Goal: Task Accomplishment & Management: Complete application form

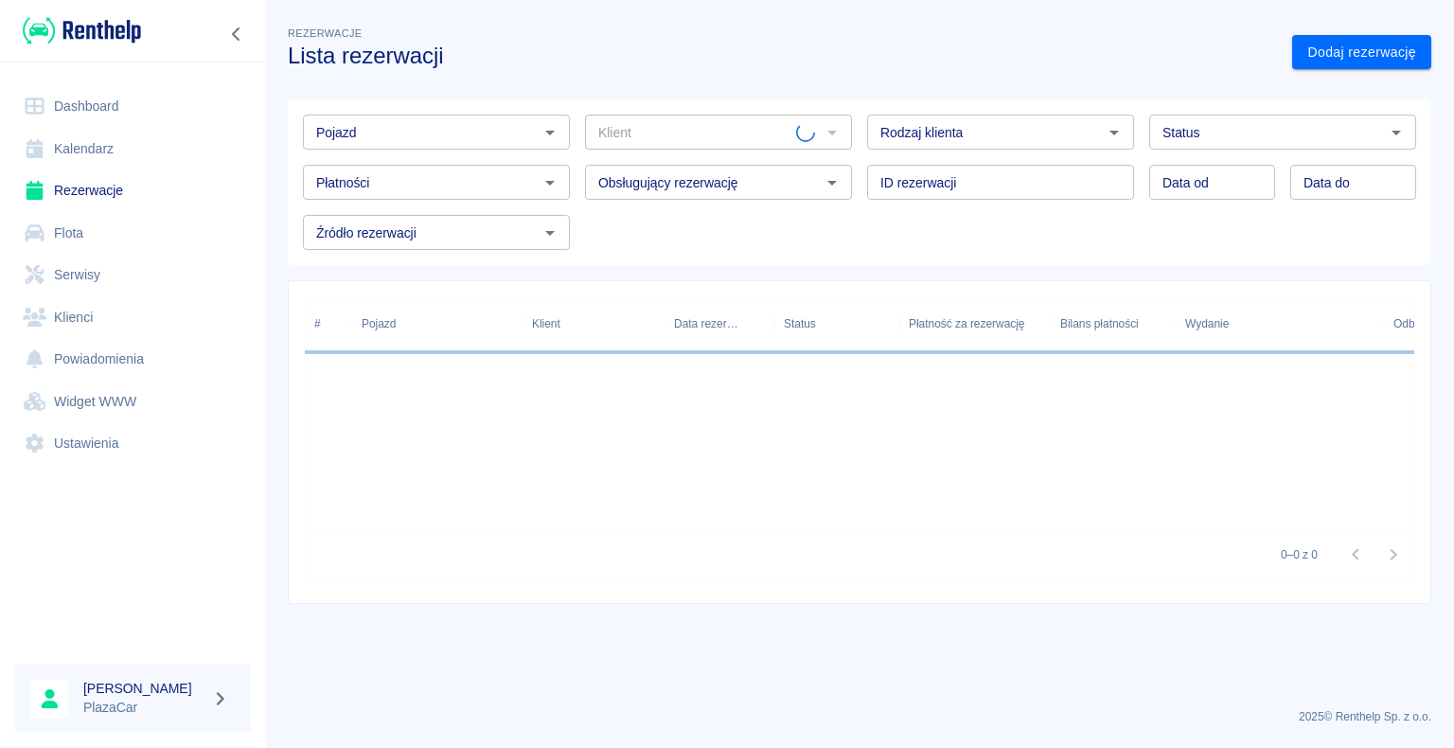
click at [386, 123] on input "Pojazd" at bounding box center [421, 132] width 224 height 24
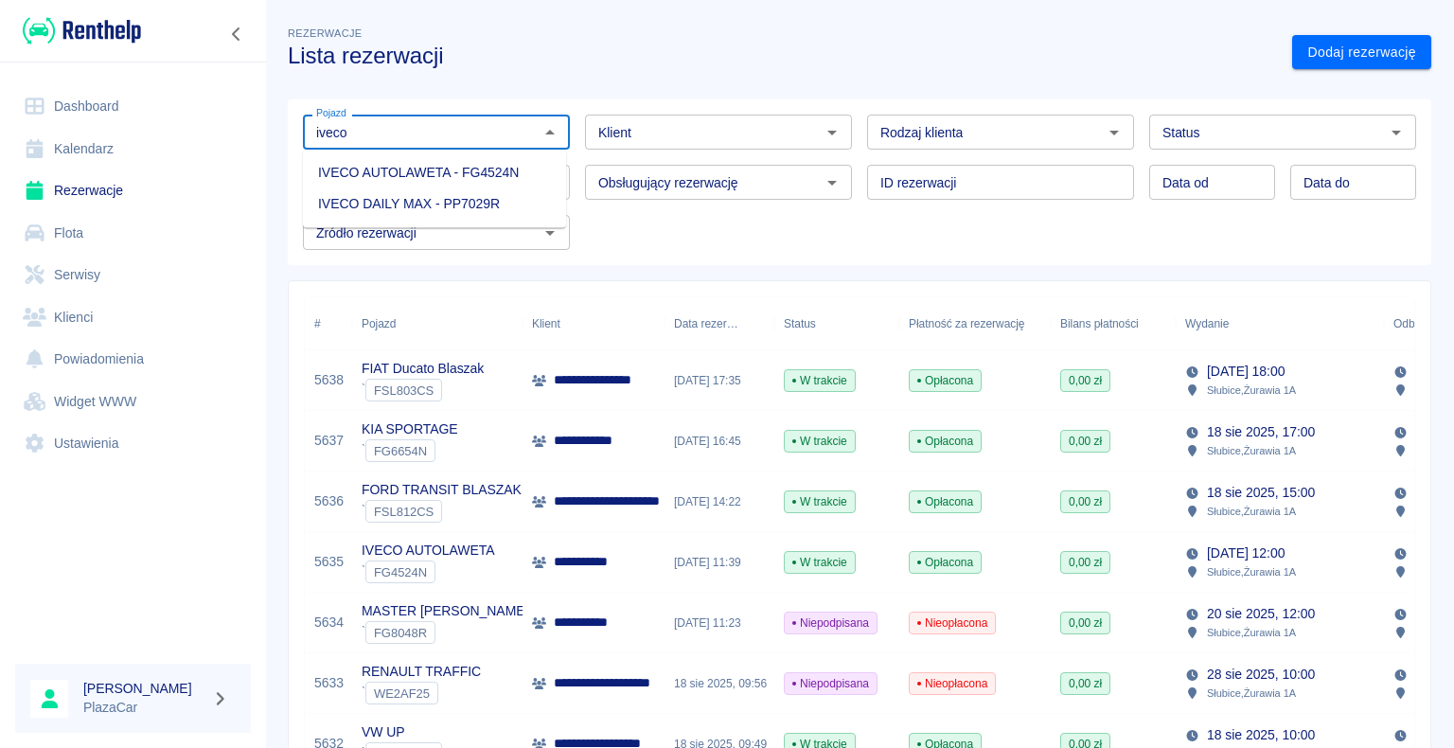
click at [405, 181] on li "IVECO AUTOLAWETA - FG4524N" at bounding box center [434, 172] width 263 height 31
type input "IVECO AUTOLAWETA - FG4524N"
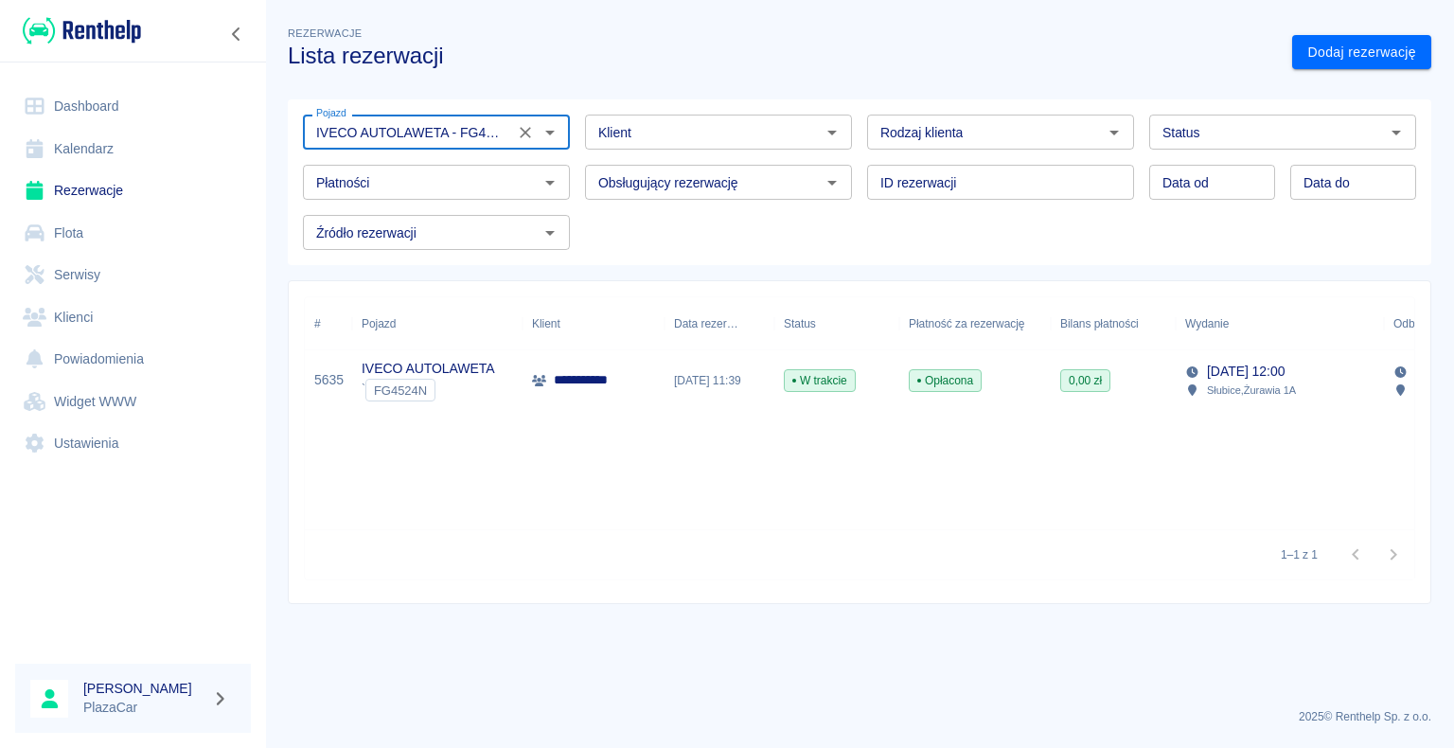
click at [530, 130] on icon "Wyczyść" at bounding box center [525, 132] width 19 height 19
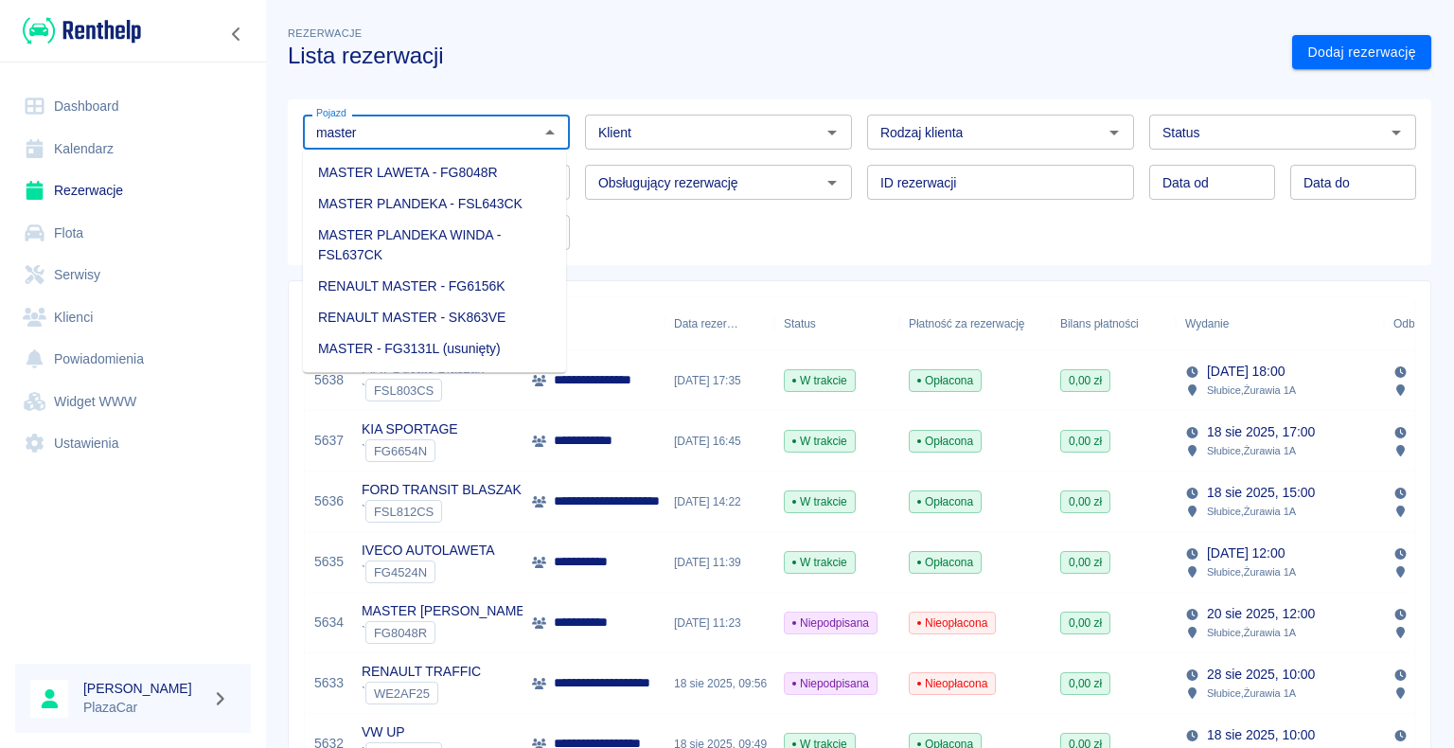
click at [487, 160] on li "MASTER LAWETA - FG8048R" at bounding box center [434, 172] width 263 height 31
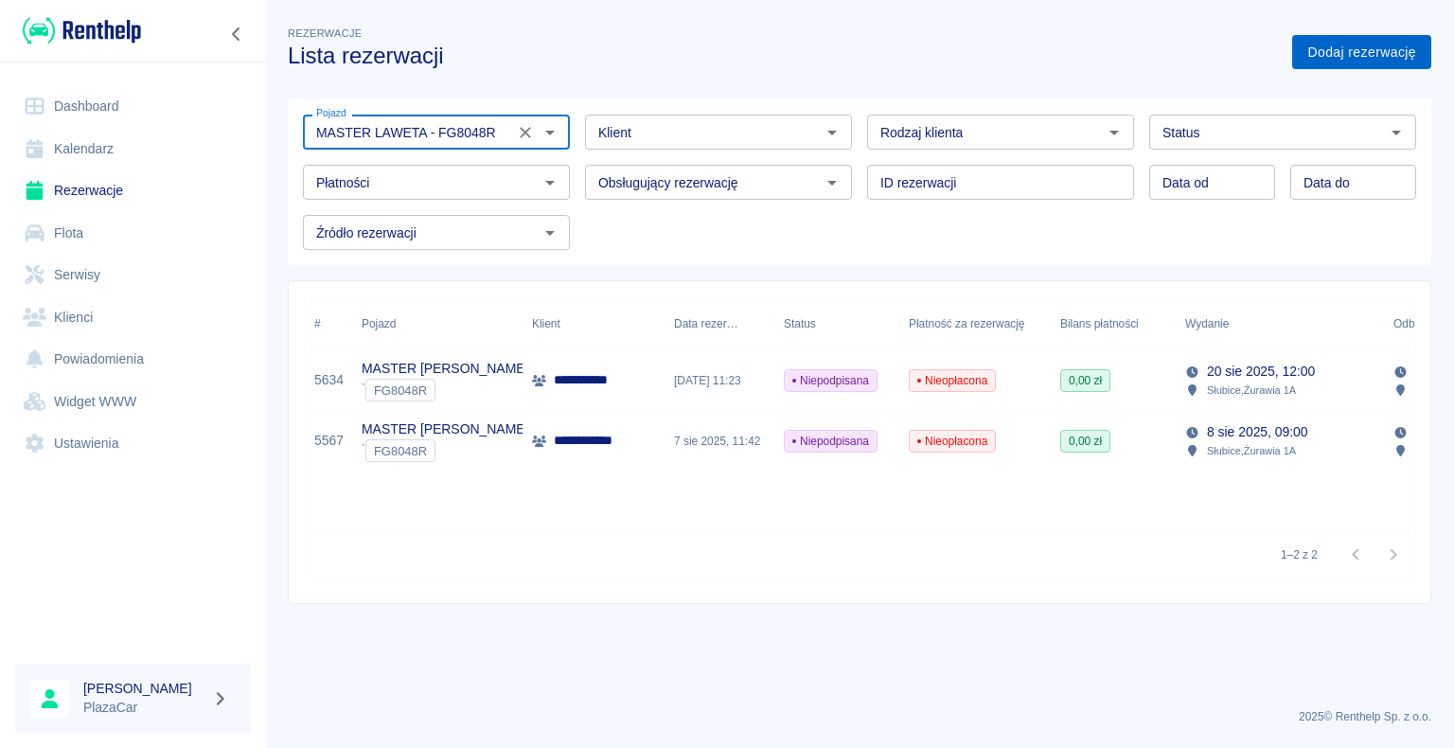
type input "MASTER LAWETA - FG8048R"
click at [1404, 59] on link "Dodaj rezerwację" at bounding box center [1361, 52] width 139 height 35
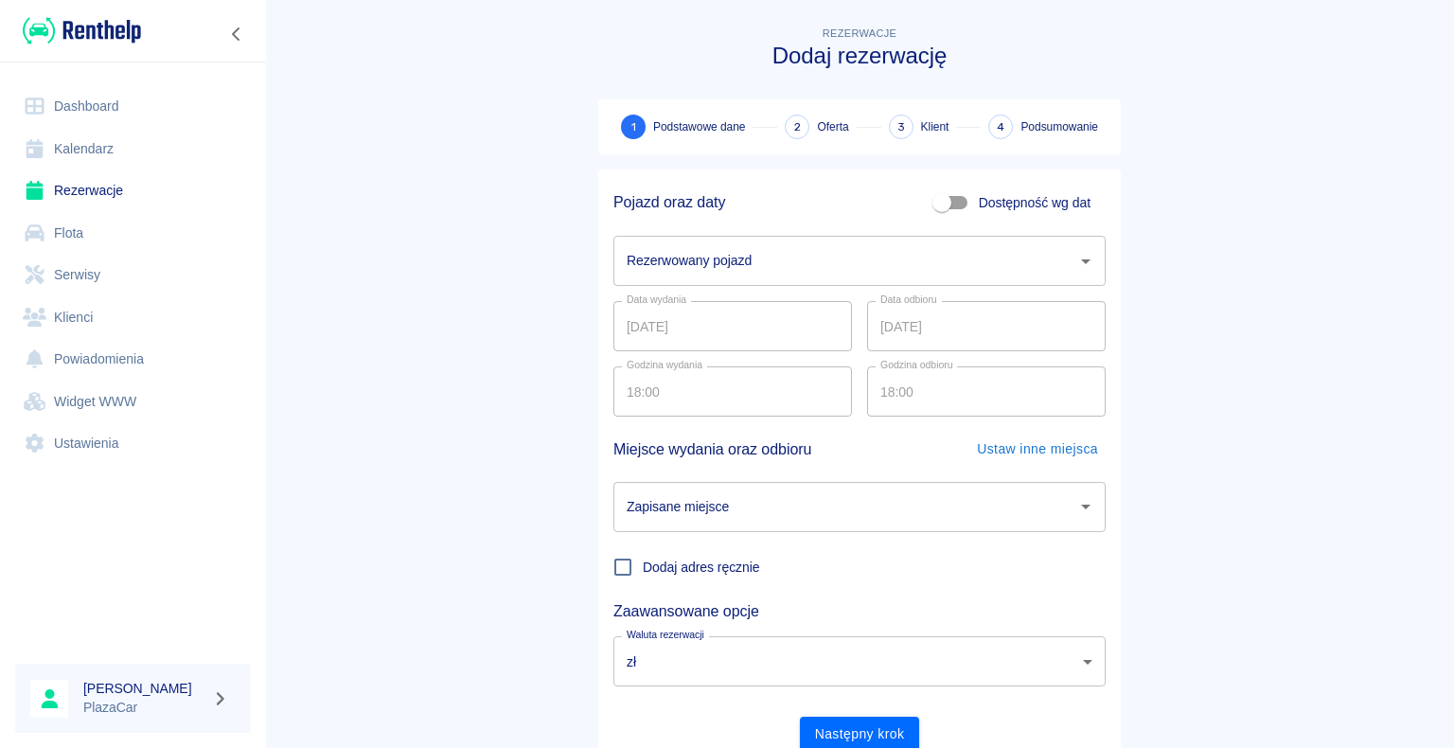
click at [800, 258] on input "Rezerwowany pojazd" at bounding box center [845, 260] width 447 height 33
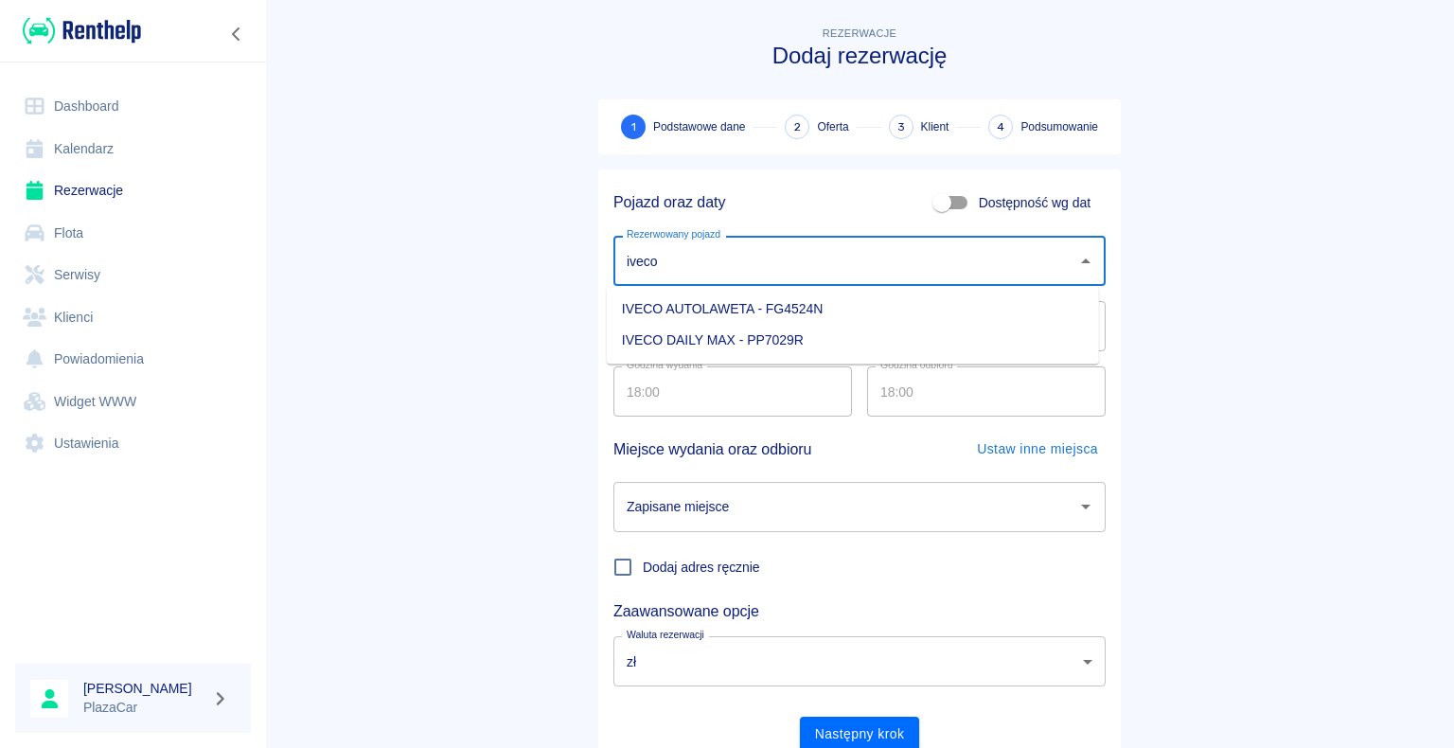
click at [670, 310] on li "IVECO AUTOLAWETA - FG4524N" at bounding box center [853, 308] width 492 height 31
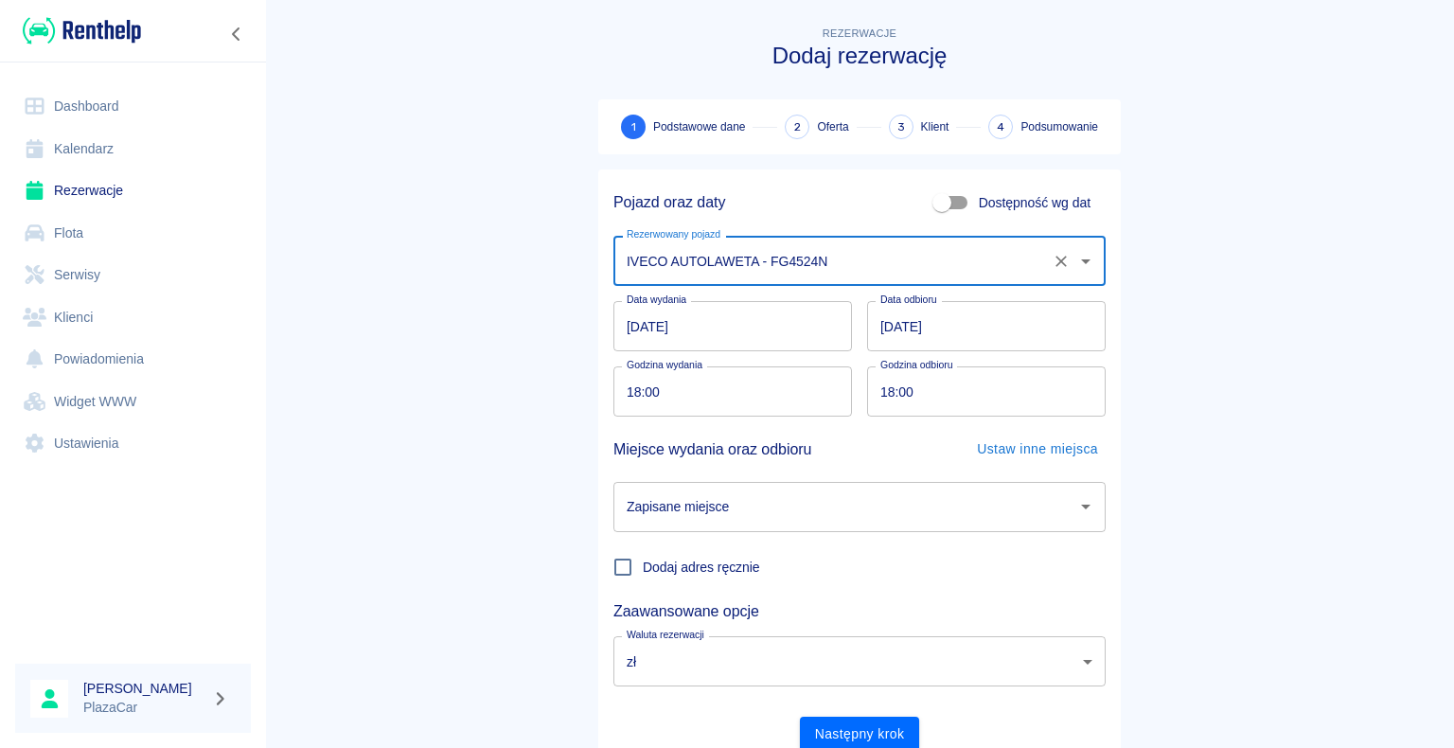
type input "IVECO AUTOLAWETA - FG4524N"
click at [620, 331] on input "[DATE]" at bounding box center [732, 326] width 239 height 50
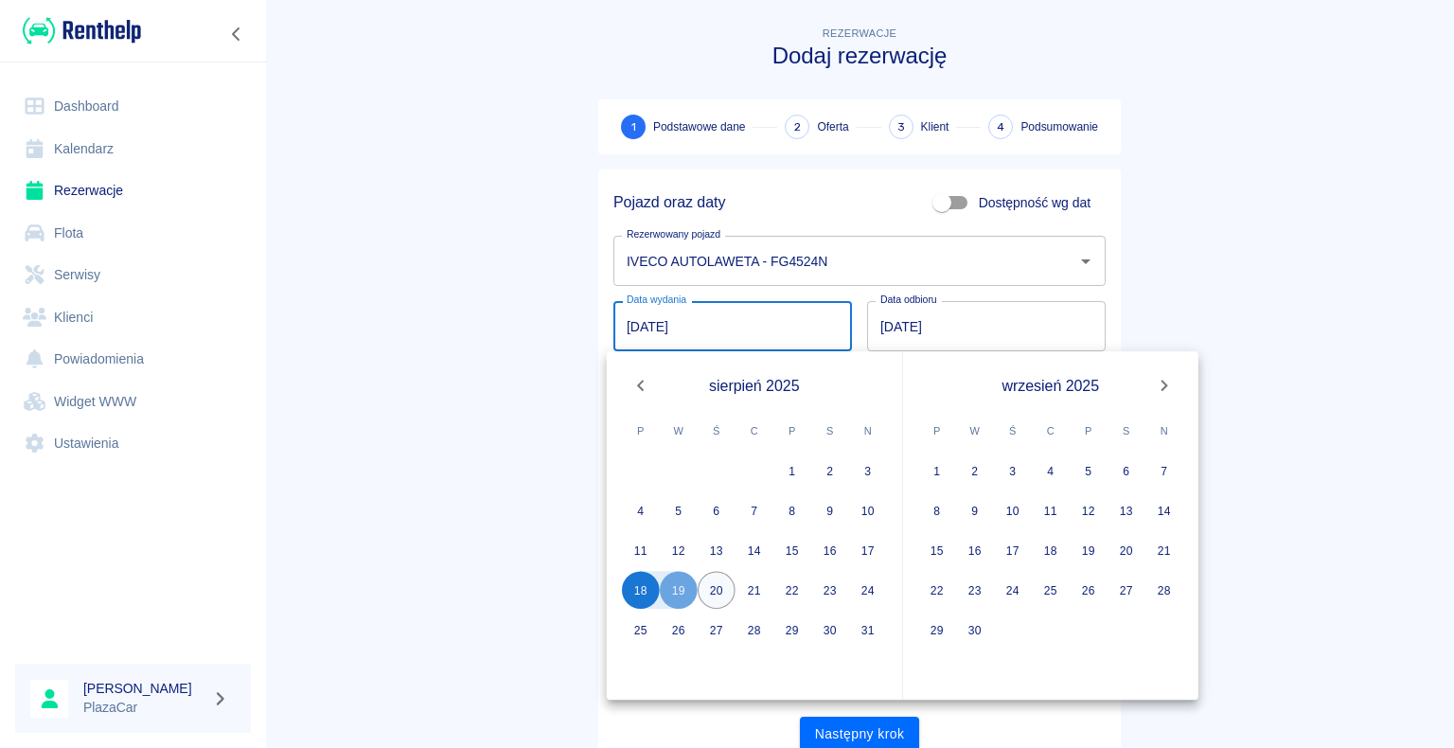
click at [720, 571] on button "20" at bounding box center [717, 590] width 38 height 38
type input "[DATE]"
type input "DD.MM.YYYY"
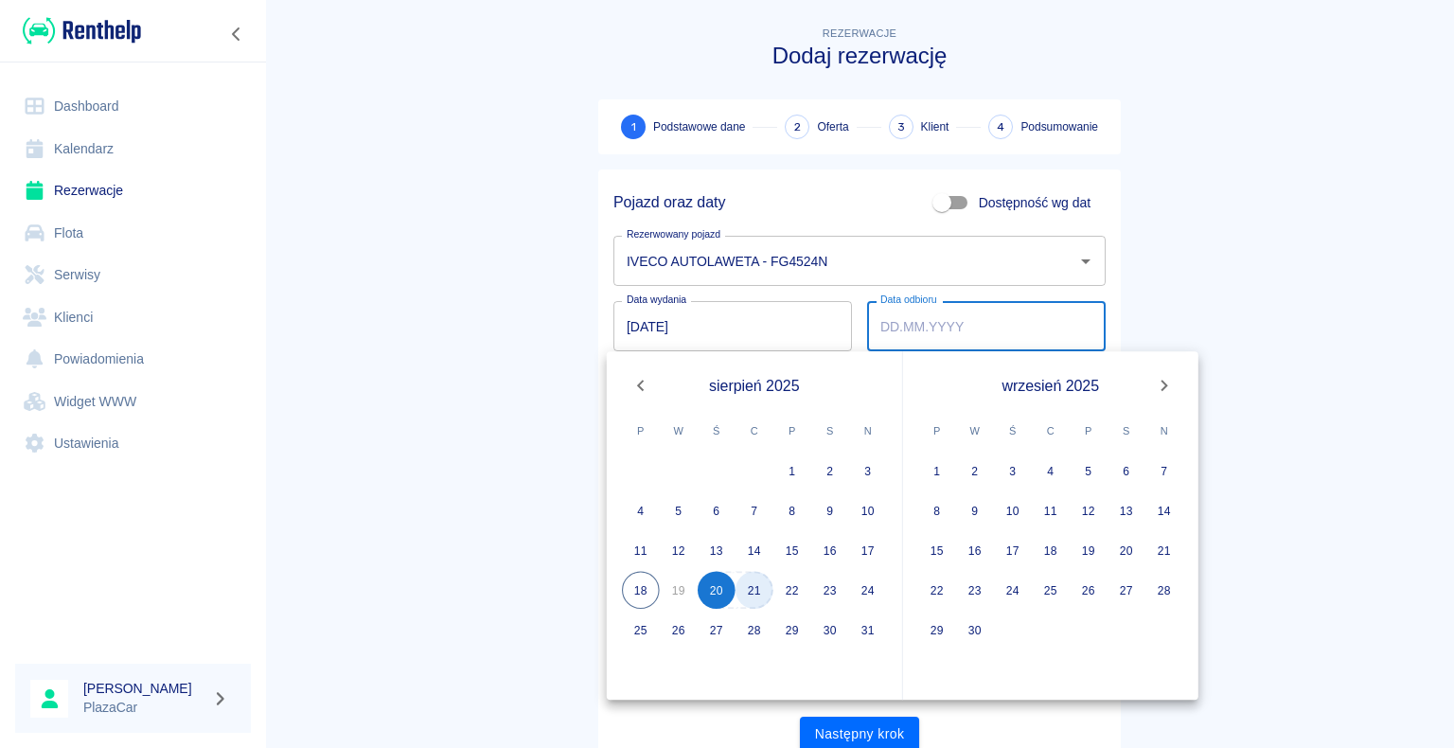
click at [753, 576] on button "21" at bounding box center [754, 590] width 38 height 38
type input "[DATE]"
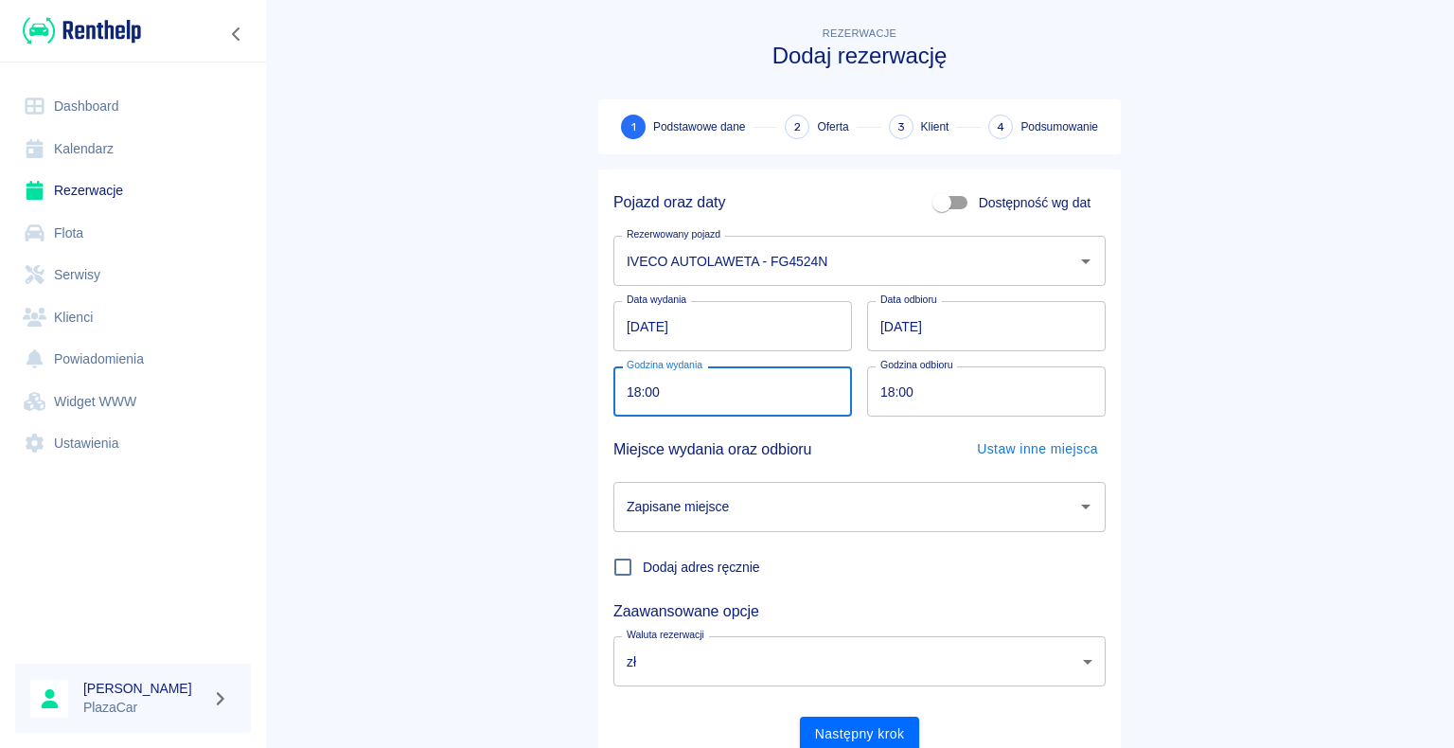
click at [616, 391] on input "18:00" at bounding box center [725, 391] width 225 height 50
type input "10:30"
click at [875, 385] on input "18:00" at bounding box center [979, 391] width 225 height 50
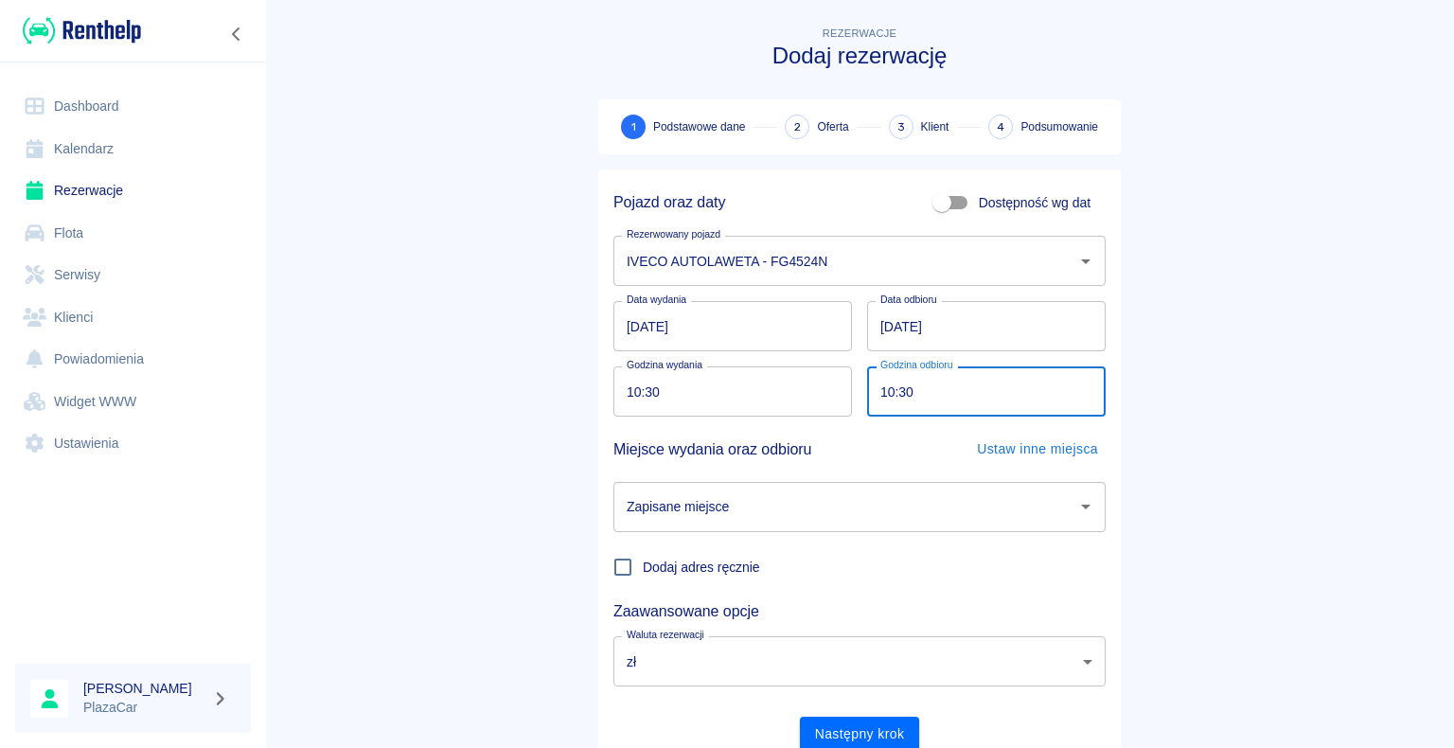
type input "10:30"
click at [861, 452] on div "Miejsce wydania oraz odbioru Ustaw inne miejsca" at bounding box center [859, 449] width 492 height 35
click at [749, 506] on input "Zapisane miejsce" at bounding box center [845, 506] width 447 height 33
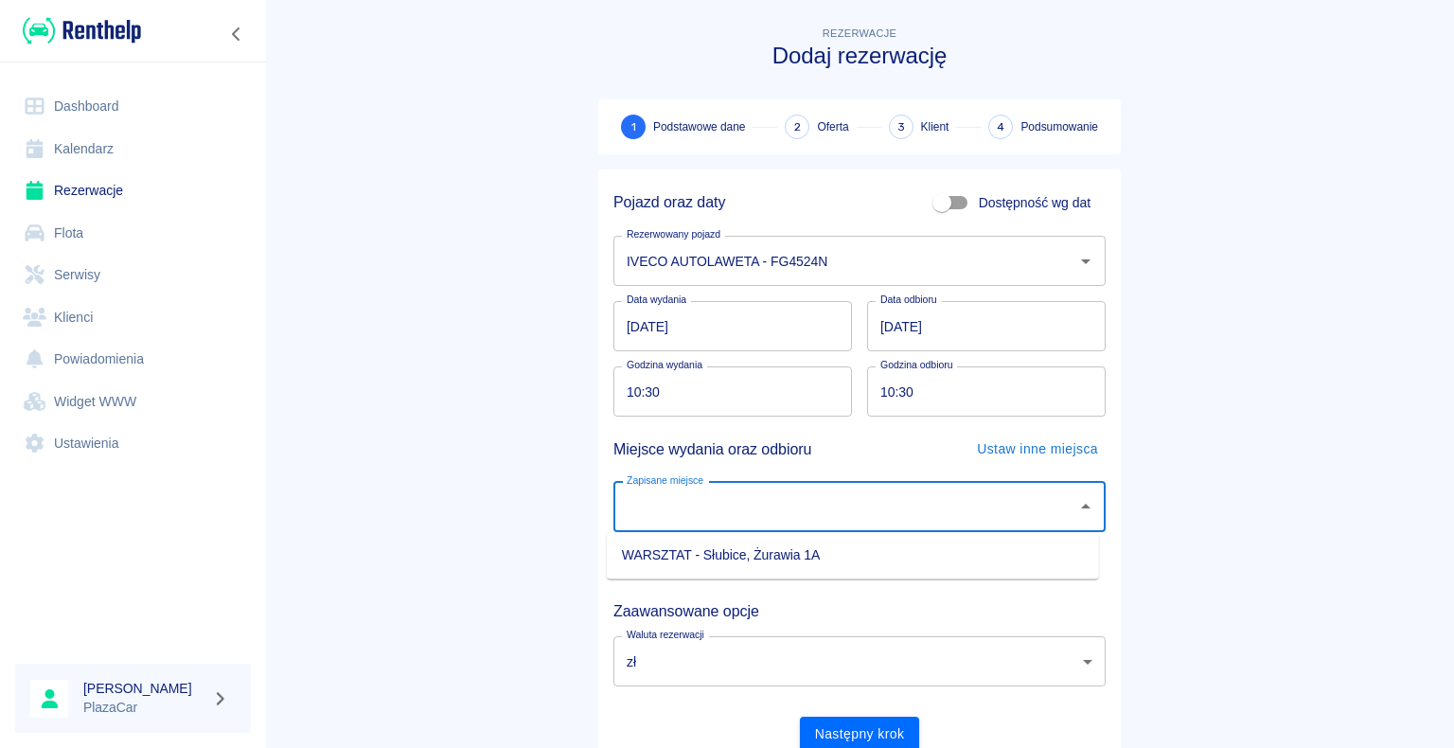
click at [740, 557] on li "WARSZTAT - Słubice, Żurawia 1A" at bounding box center [853, 554] width 492 height 31
type input "WARSZTAT - Słubice, Żurawia 1A"
click at [886, 721] on button "Następny krok" at bounding box center [860, 733] width 120 height 35
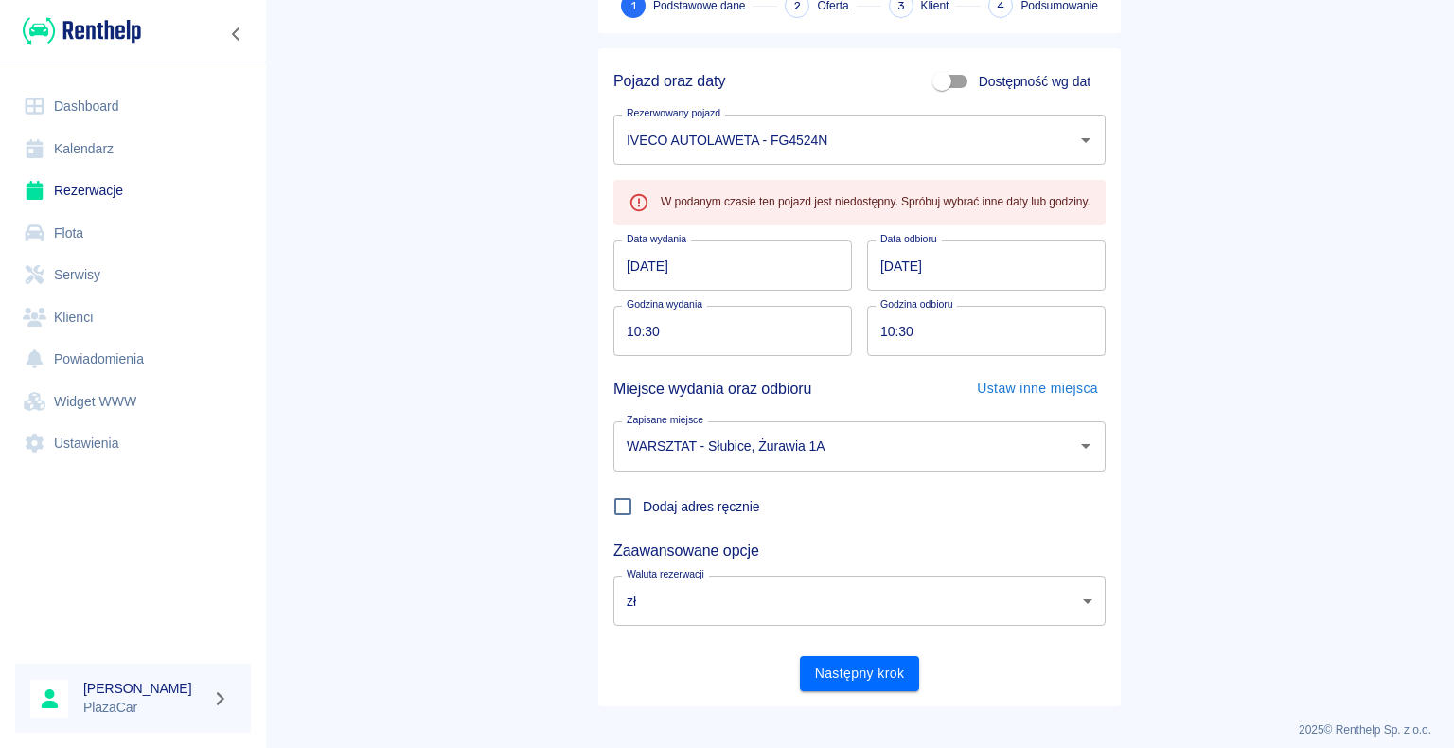
scroll to position [133, 0]
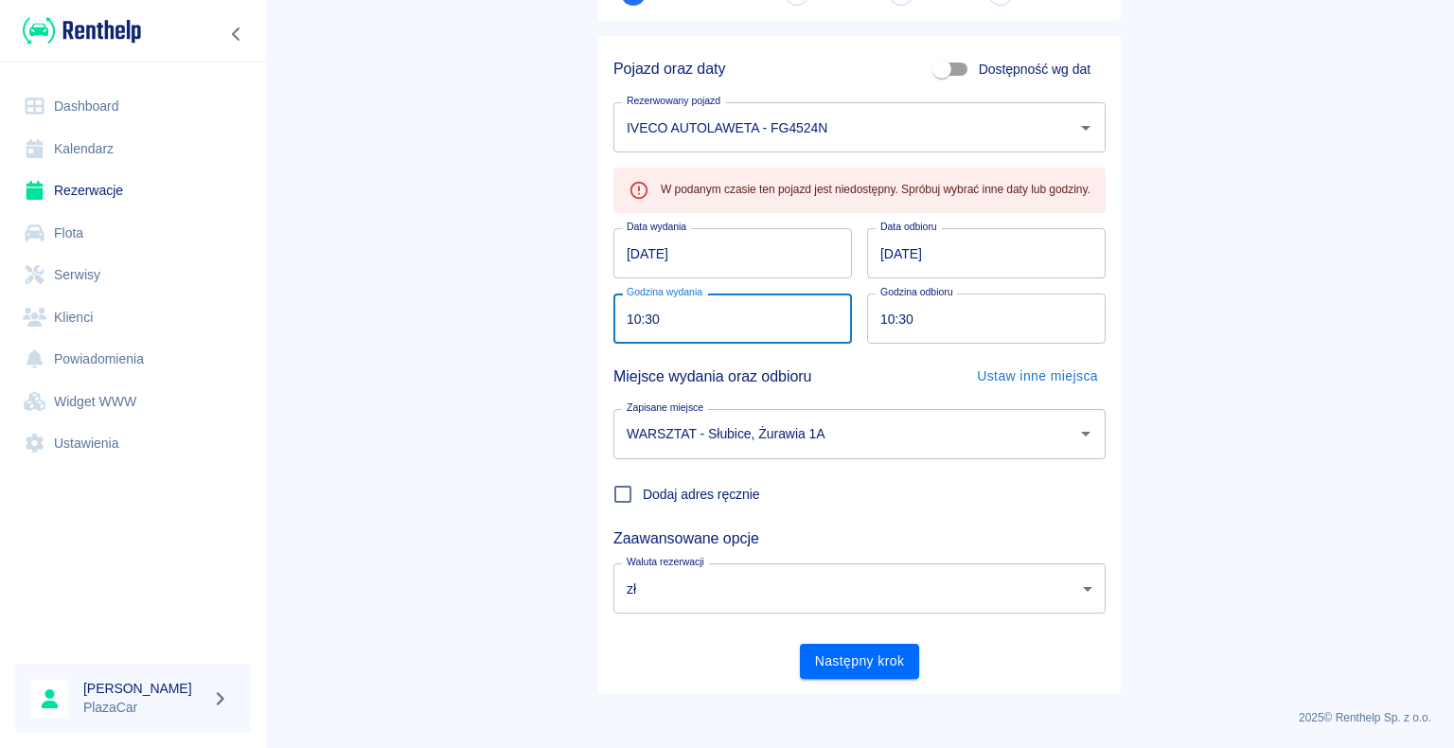
click at [632, 321] on input "10:30" at bounding box center [725, 318] width 225 height 50
type input "11:30"
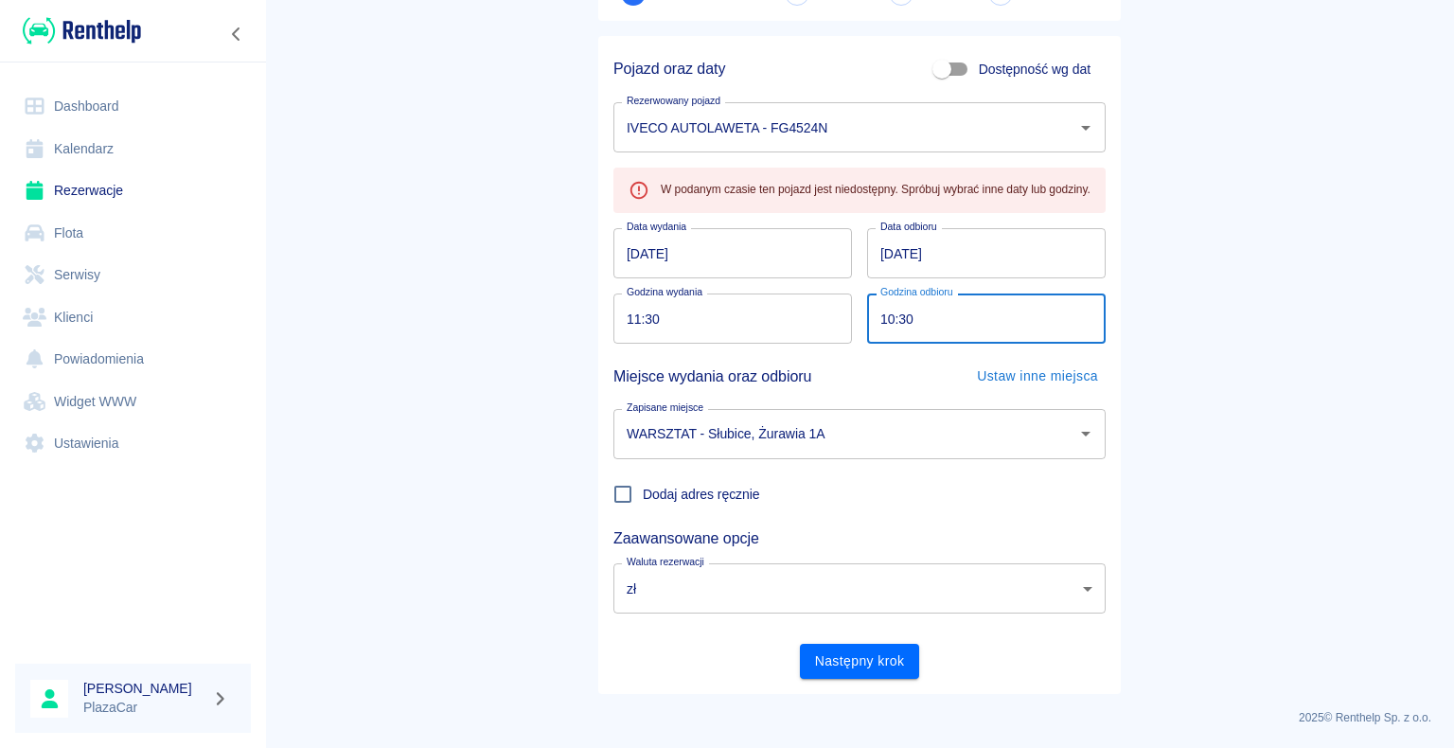
click at [884, 323] on input "10:30" at bounding box center [979, 318] width 225 height 50
type input "11:30"
click at [798, 394] on div "Zapisane miejsce WARSZTAT - [GEOGRAPHIC_DATA], Żurawia 1A Zapisane miejsce" at bounding box center [851, 426] width 507 height 65
drag, startPoint x: 882, startPoint y: 649, endPoint x: 867, endPoint y: 649, distance: 15.1
click at [882, 648] on button "Następny krok" at bounding box center [860, 661] width 120 height 35
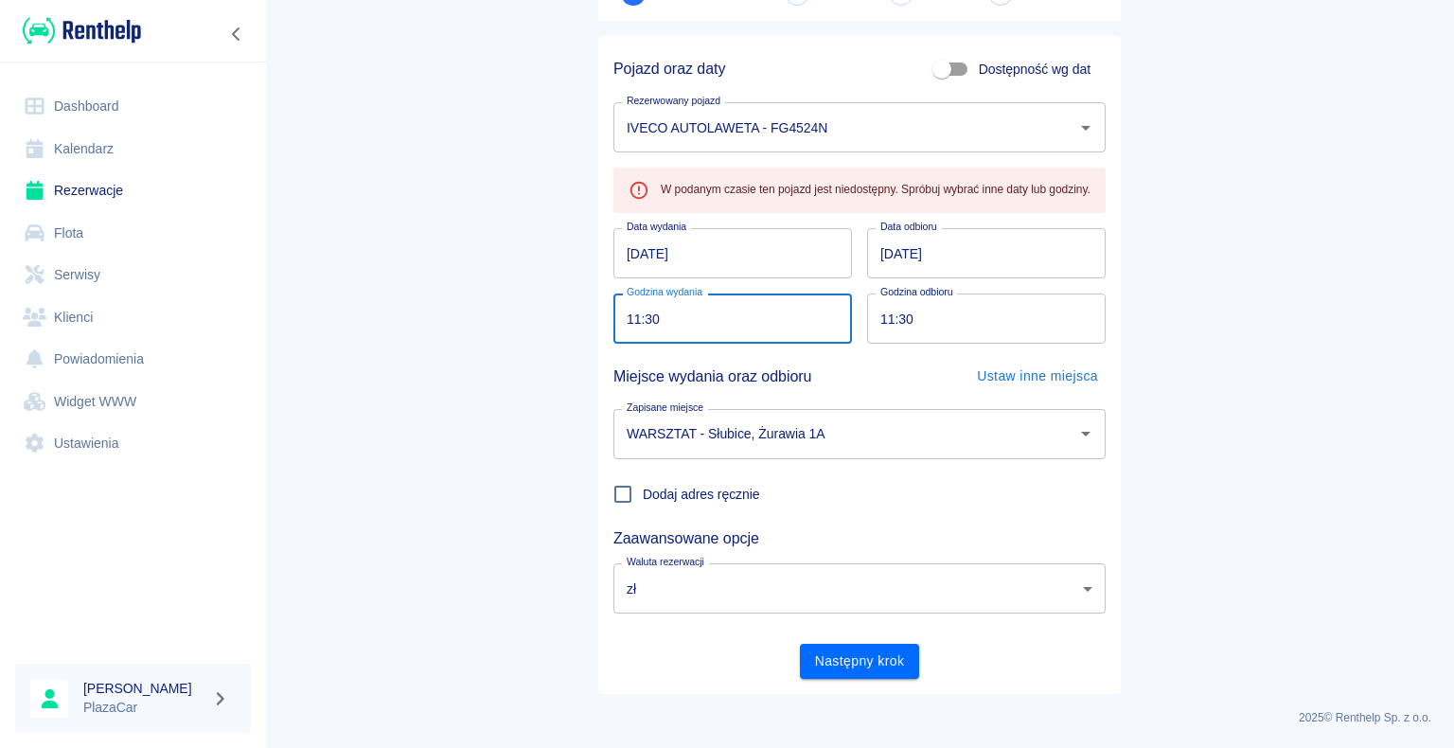
click at [621, 320] on input "11:30" at bounding box center [725, 318] width 225 height 50
type input "12:30"
click at [875, 323] on input "11:30" at bounding box center [979, 318] width 225 height 50
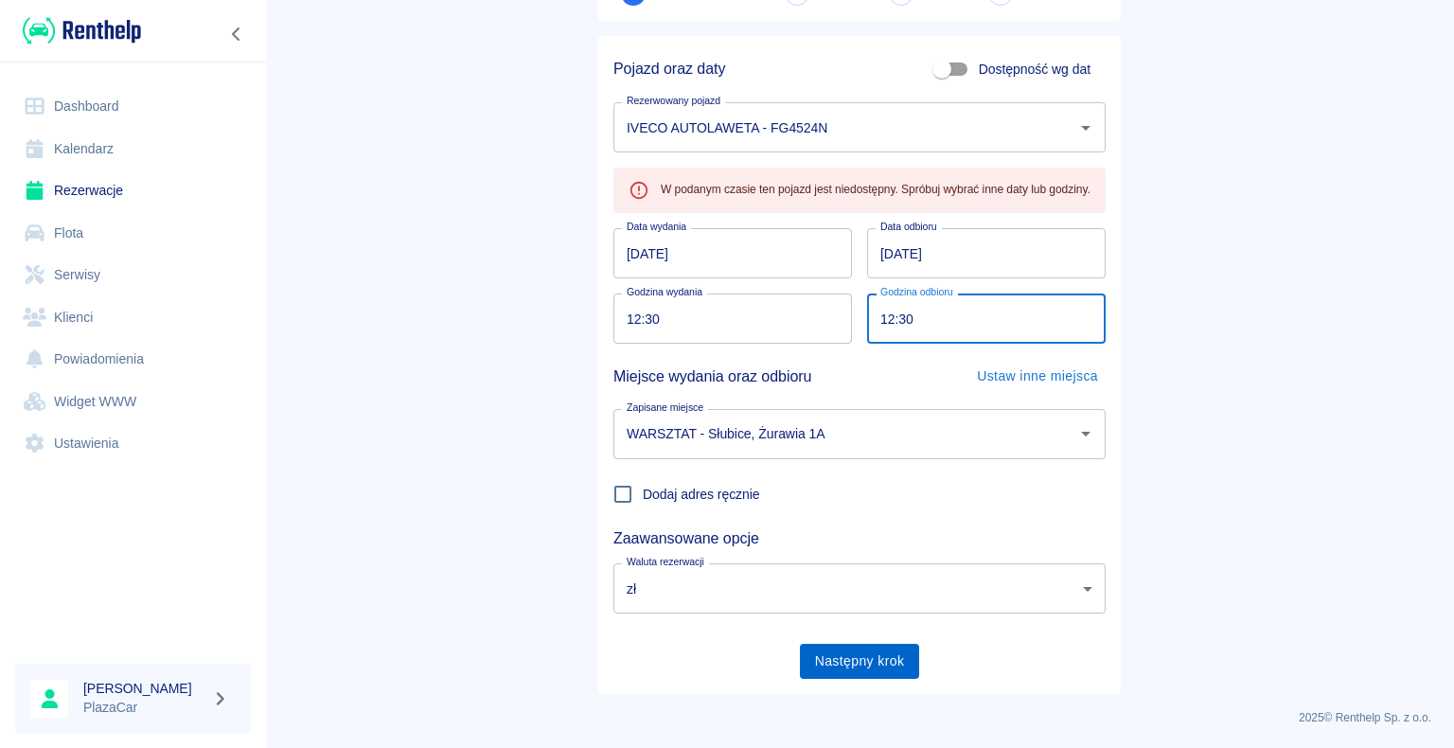
type input "12:30"
click at [850, 657] on button "Następny krok" at bounding box center [860, 661] width 120 height 35
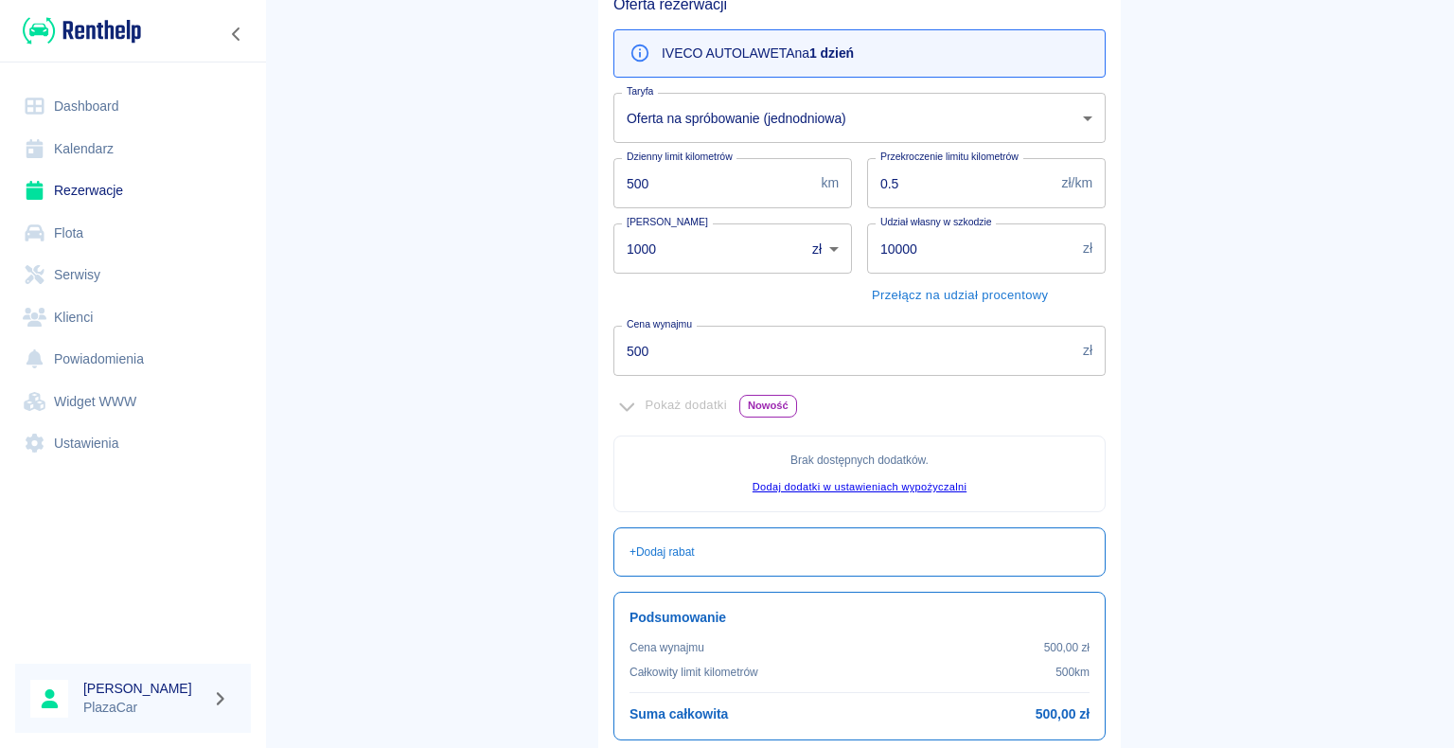
scroll to position [344, 0]
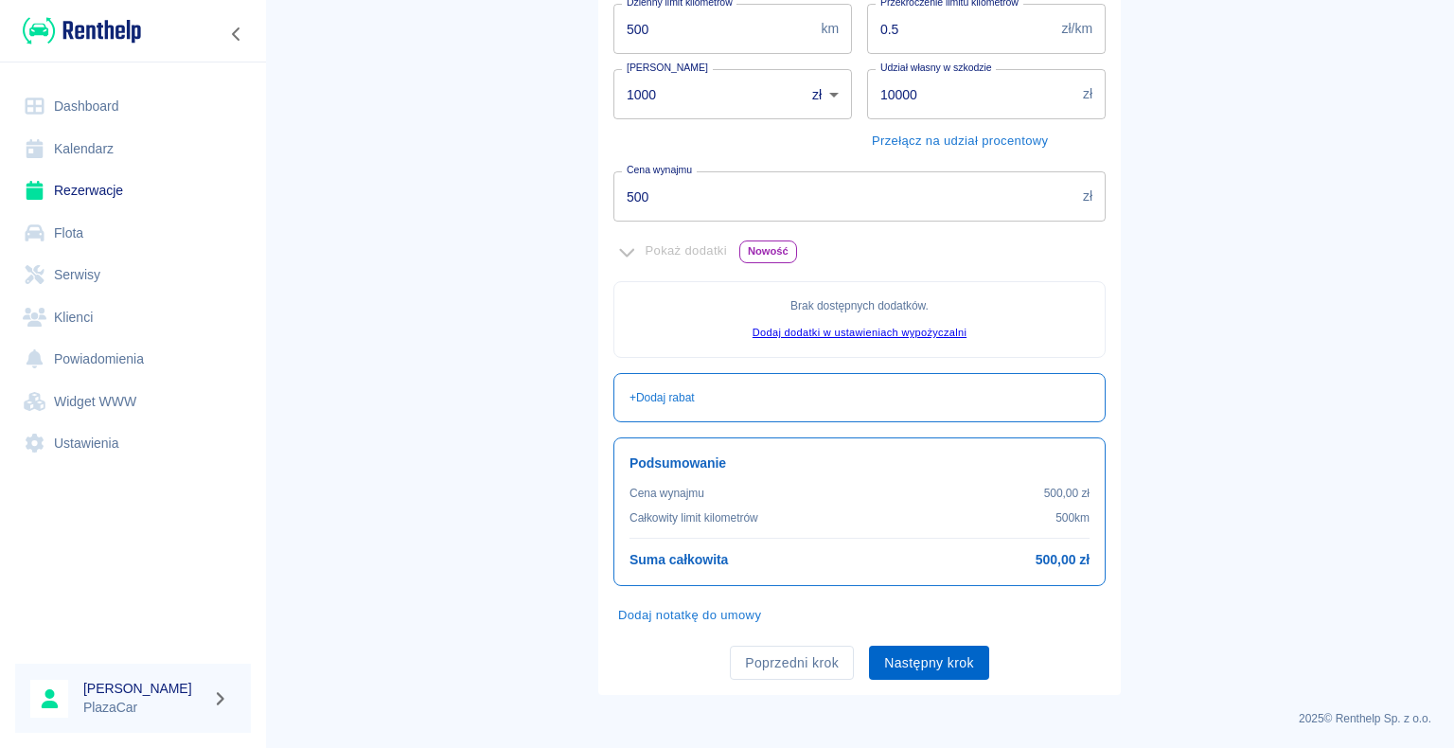
click at [940, 653] on button "Następny krok" at bounding box center [929, 662] width 120 height 35
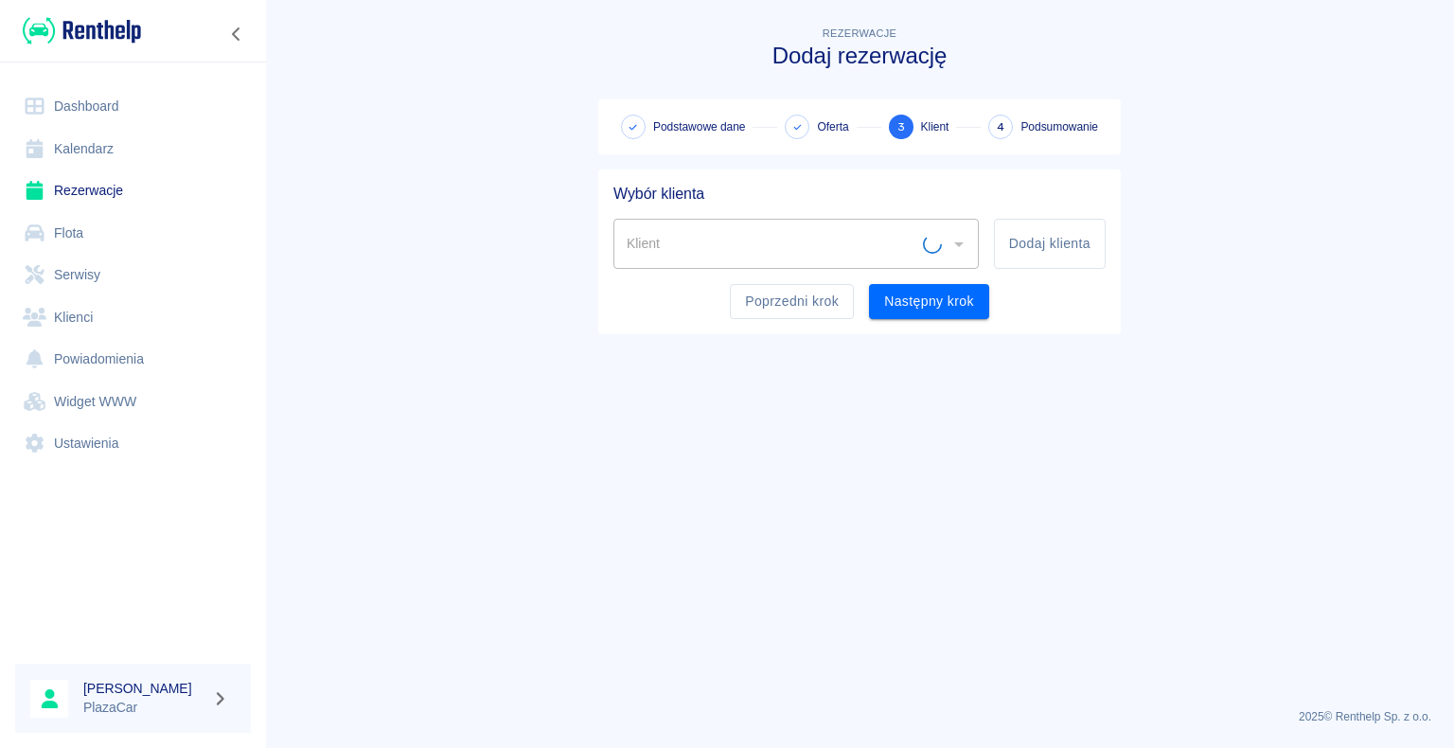
scroll to position [0, 0]
click at [651, 239] on input "Klient" at bounding box center [772, 243] width 301 height 33
click at [651, 239] on input "Klient" at bounding box center [782, 243] width 320 height 33
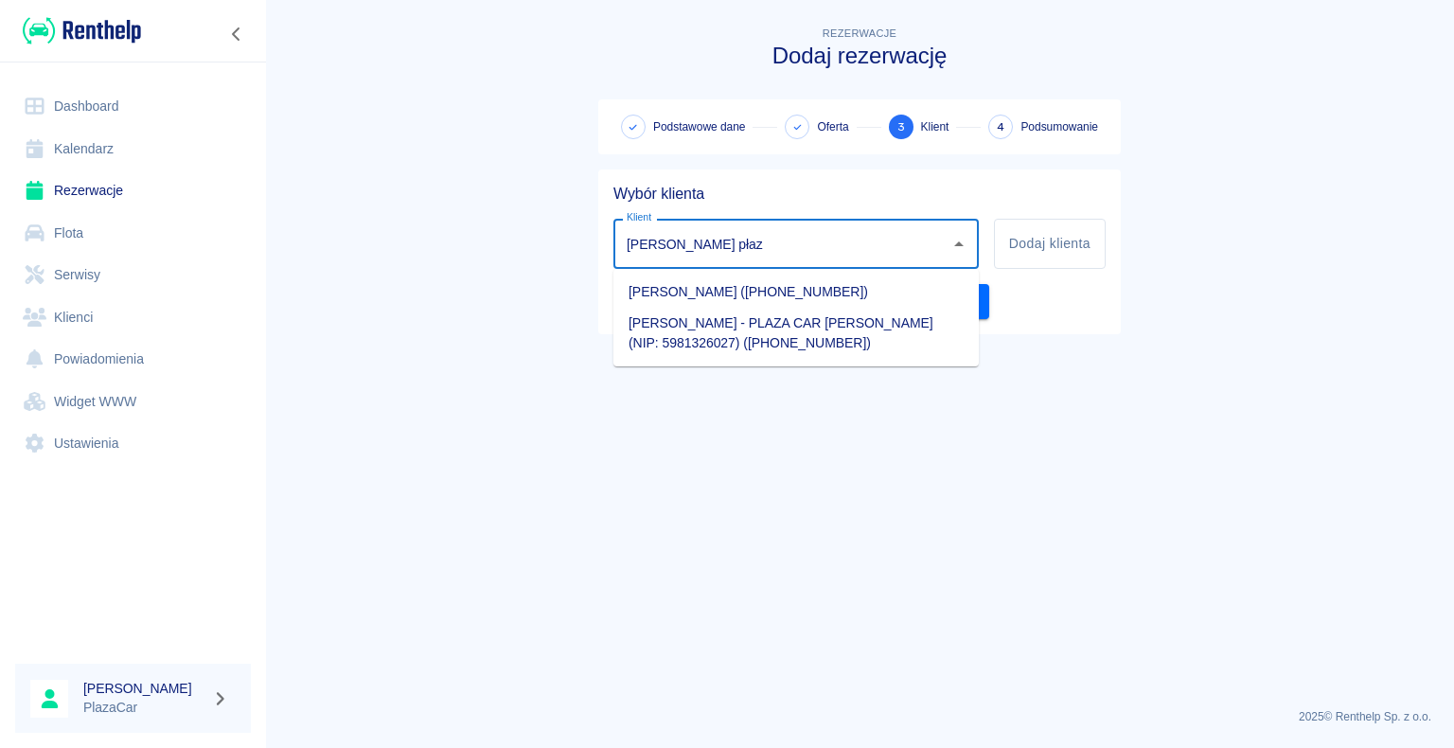
click at [676, 275] on ul "[PERSON_NAME] ([PHONE_NUMBER]) [PERSON_NAME] - PLAZA CAR [PERSON_NAME] (NIP: 59…" at bounding box center [795, 317] width 365 height 97
click at [678, 282] on li "[PERSON_NAME] ([PHONE_NUMBER])" at bounding box center [795, 291] width 365 height 31
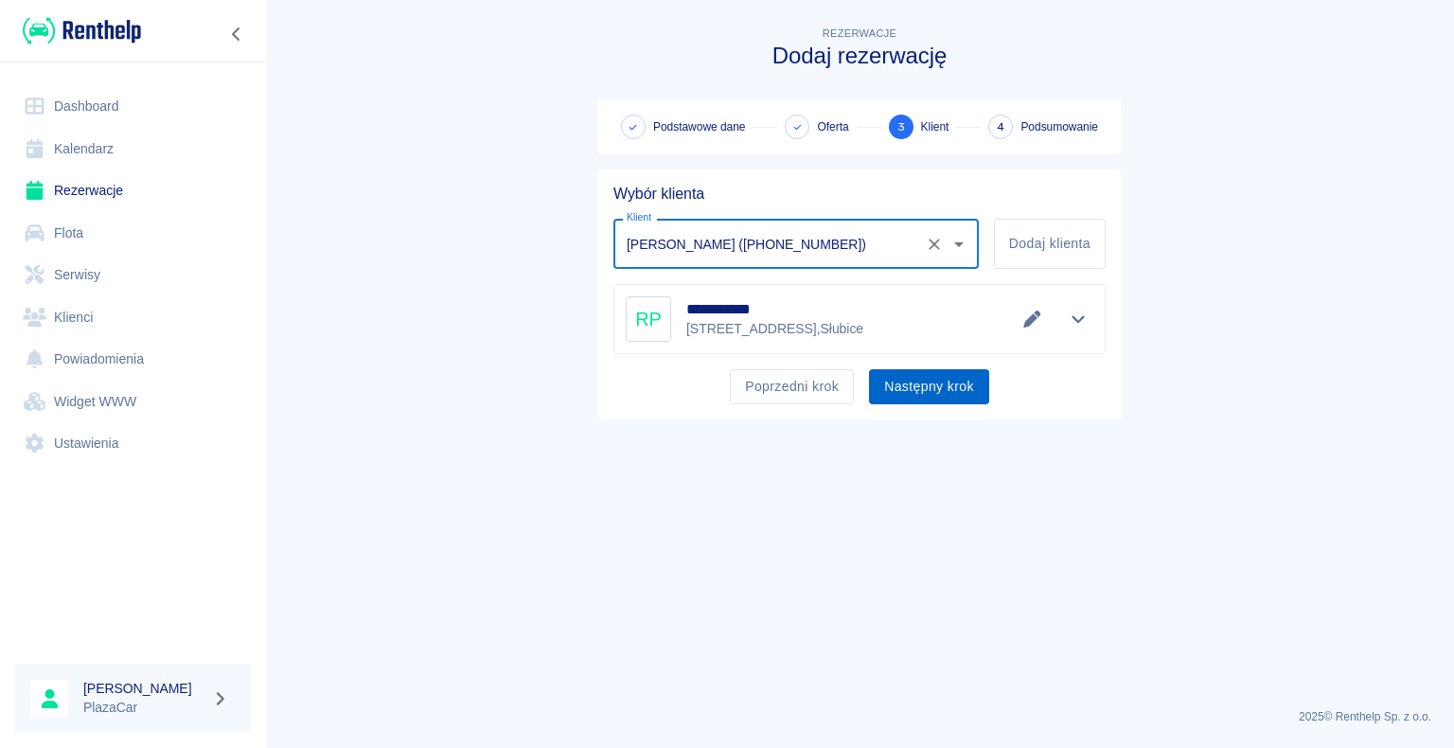
type input "[PERSON_NAME] ([PHONE_NUMBER])"
click at [872, 385] on button "Następny krok" at bounding box center [929, 386] width 120 height 35
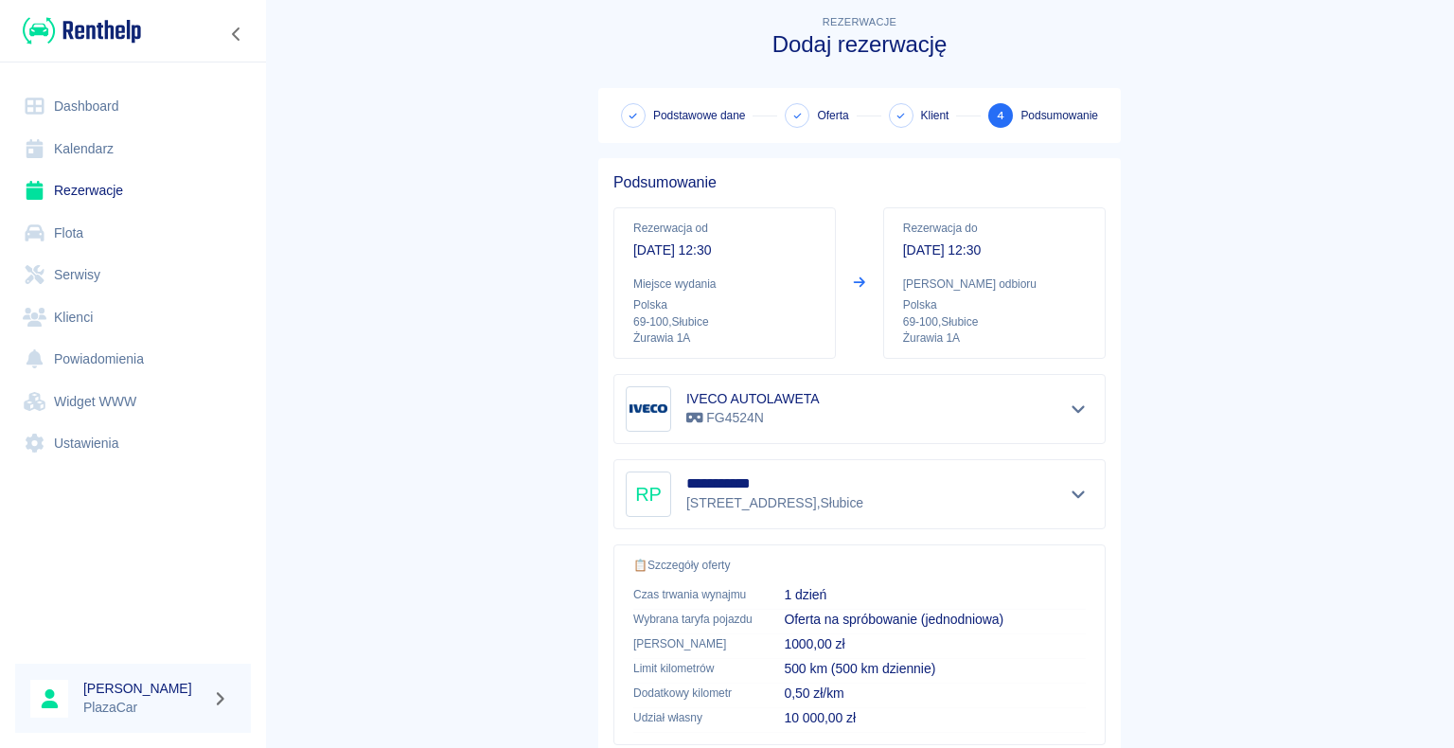
scroll to position [270, 0]
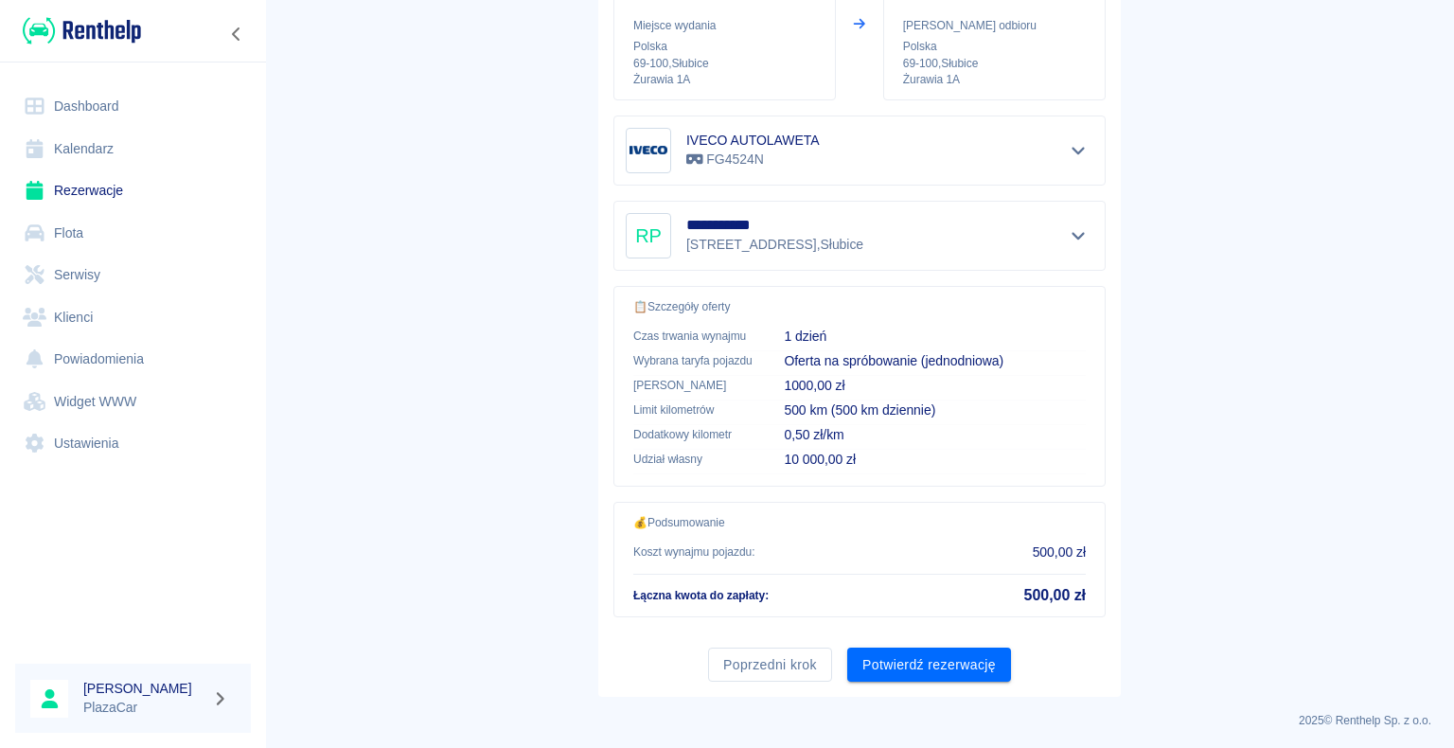
click at [909, 633] on div "Poprzedni krok Potwierdź rezerwację" at bounding box center [851, 657] width 507 height 50
click at [915, 647] on button "Potwierdź rezerwację" at bounding box center [929, 664] width 164 height 35
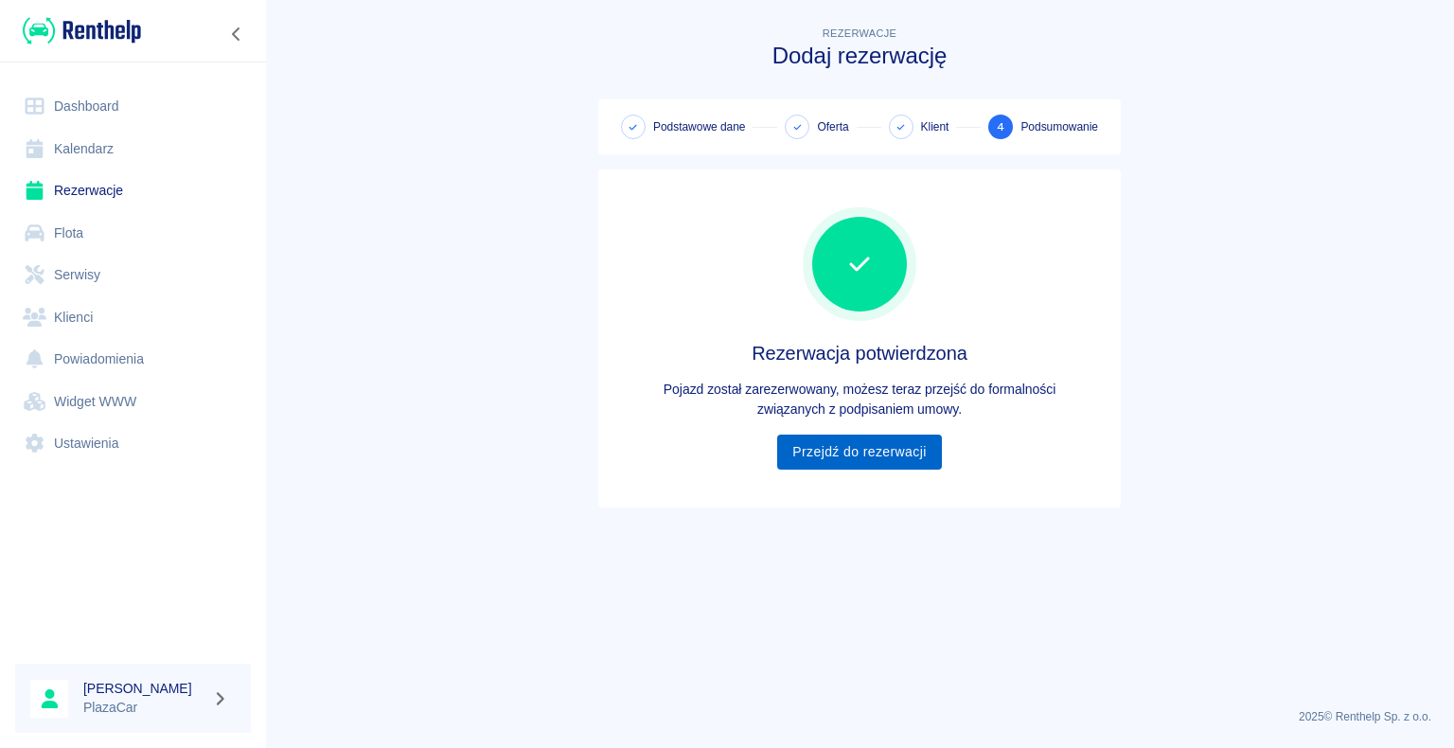
click at [834, 447] on link "Przejdź do rezerwacji" at bounding box center [859, 451] width 164 height 35
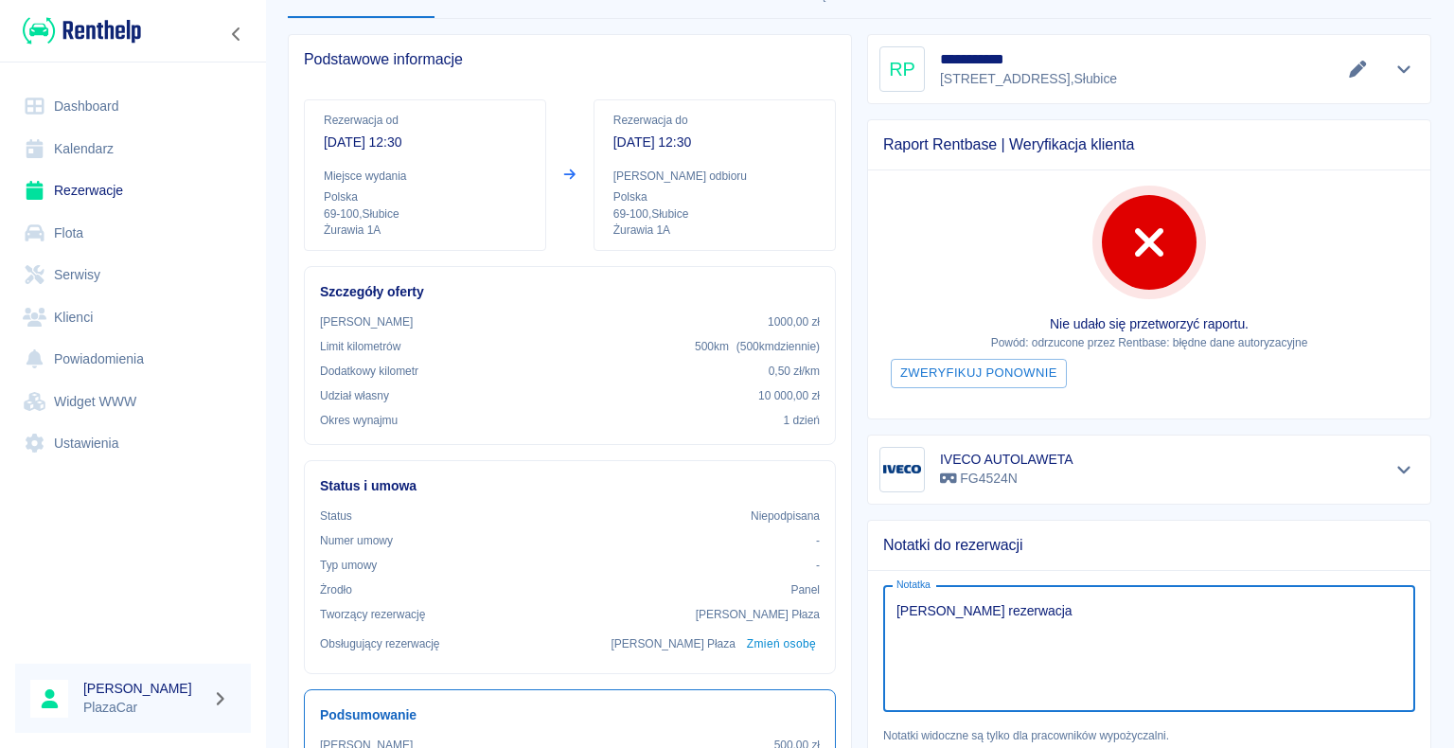
scroll to position [284, 0]
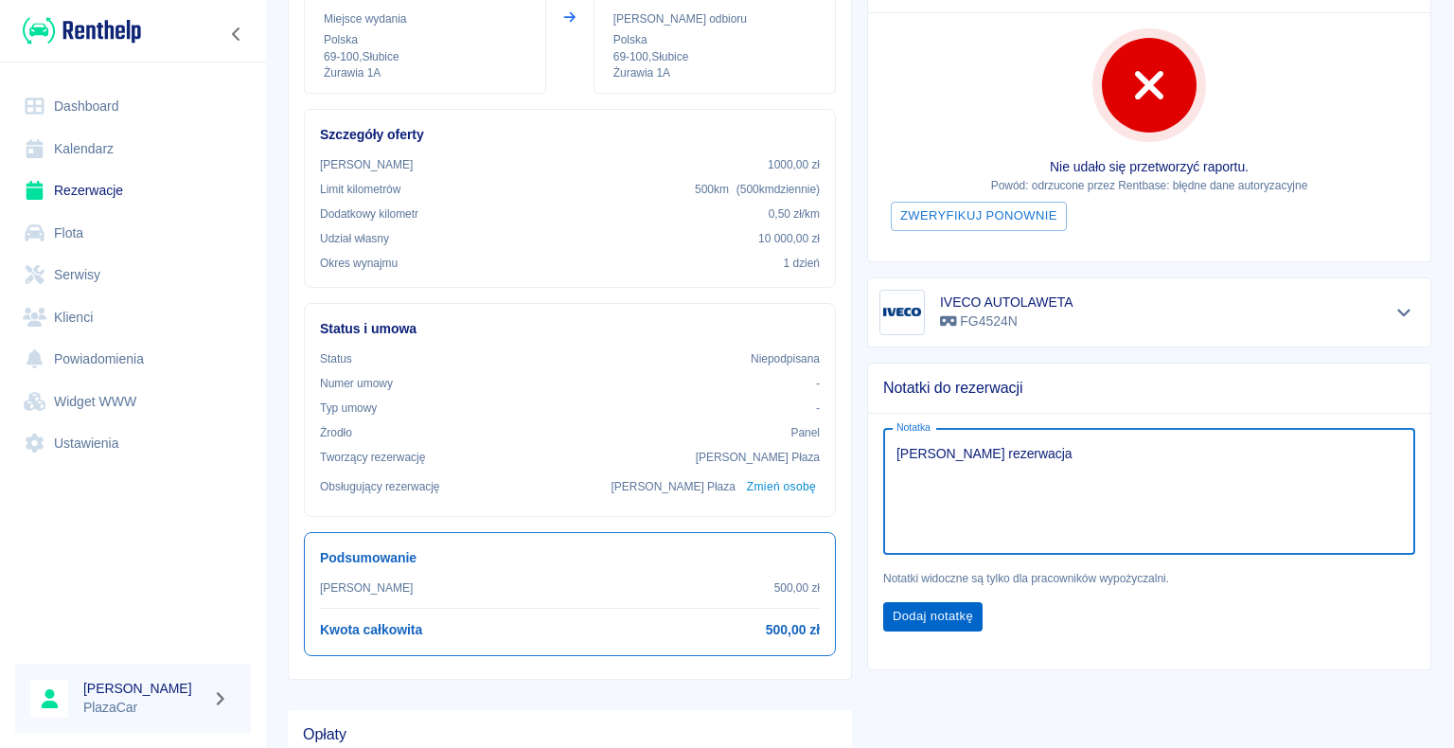
type textarea "[PERSON_NAME] rezerwacja"
click at [973, 616] on button "Dodaj notatkę" at bounding box center [932, 616] width 99 height 29
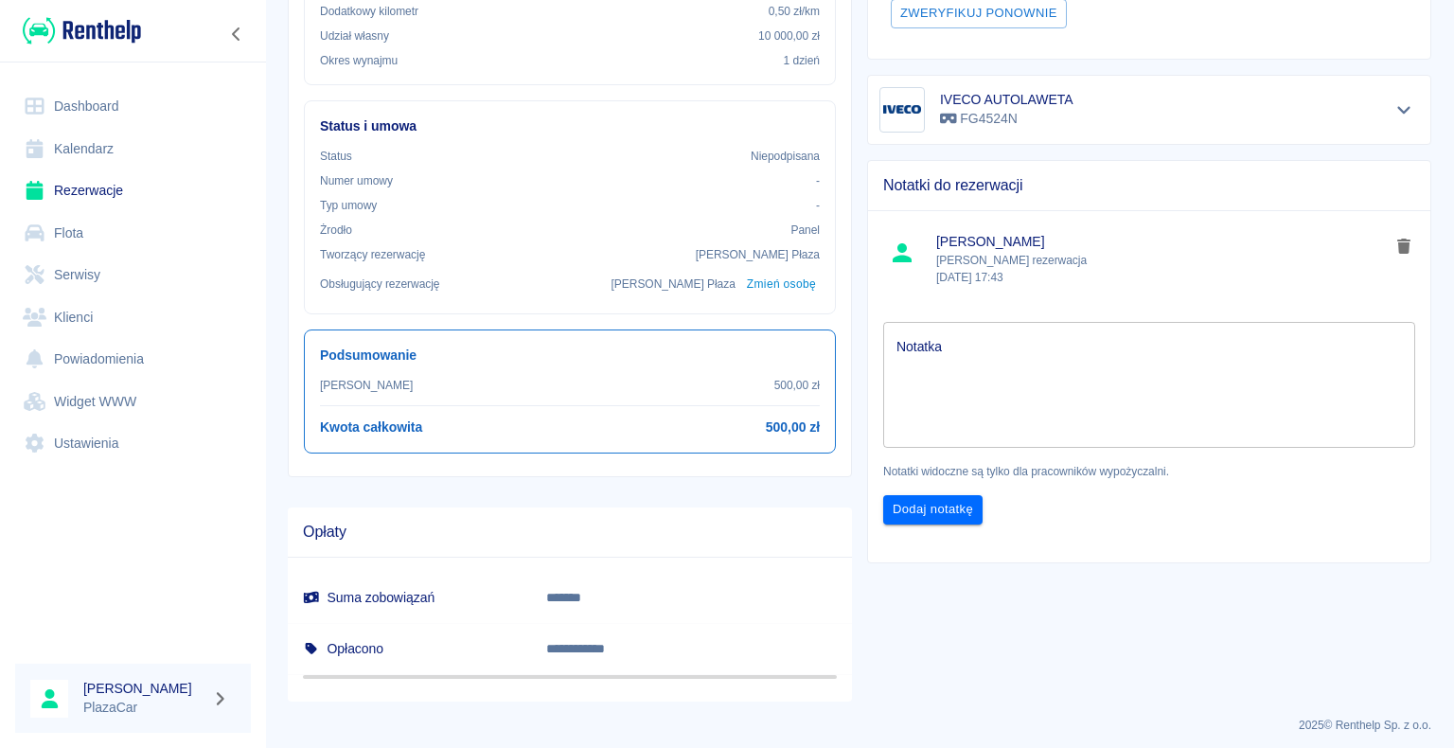
scroll to position [491, 0]
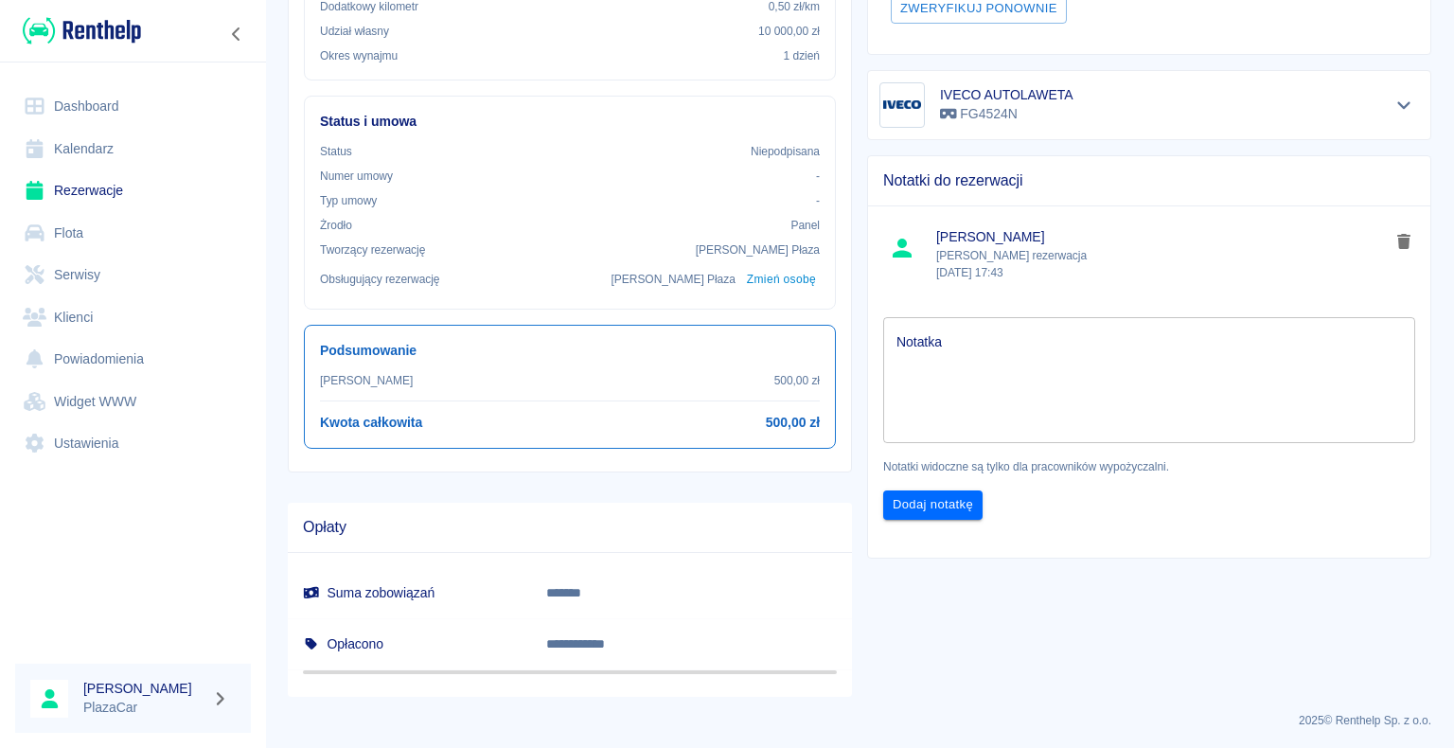
click at [48, 198] on link "Rezerwacje" at bounding box center [133, 190] width 236 height 43
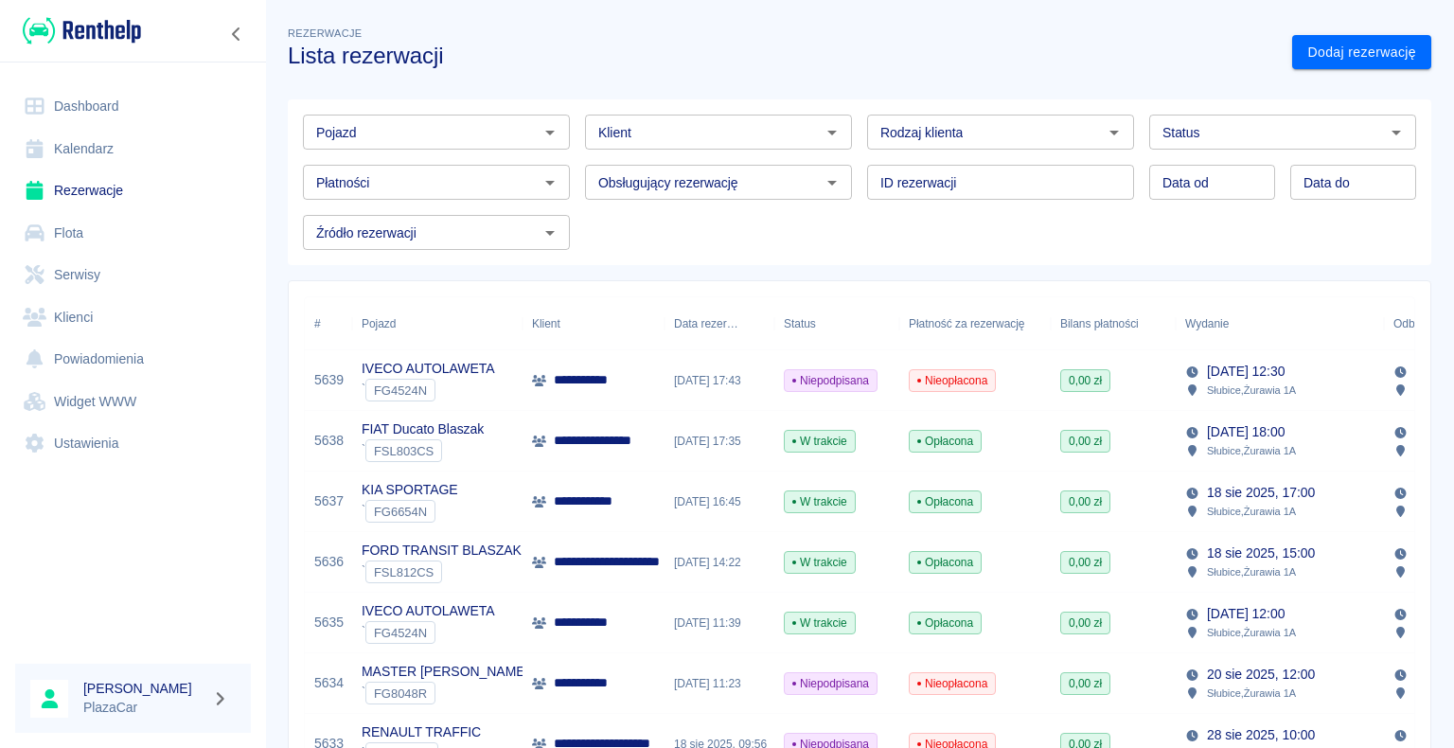
click at [856, 573] on div "W trakcie" at bounding box center [836, 562] width 125 height 61
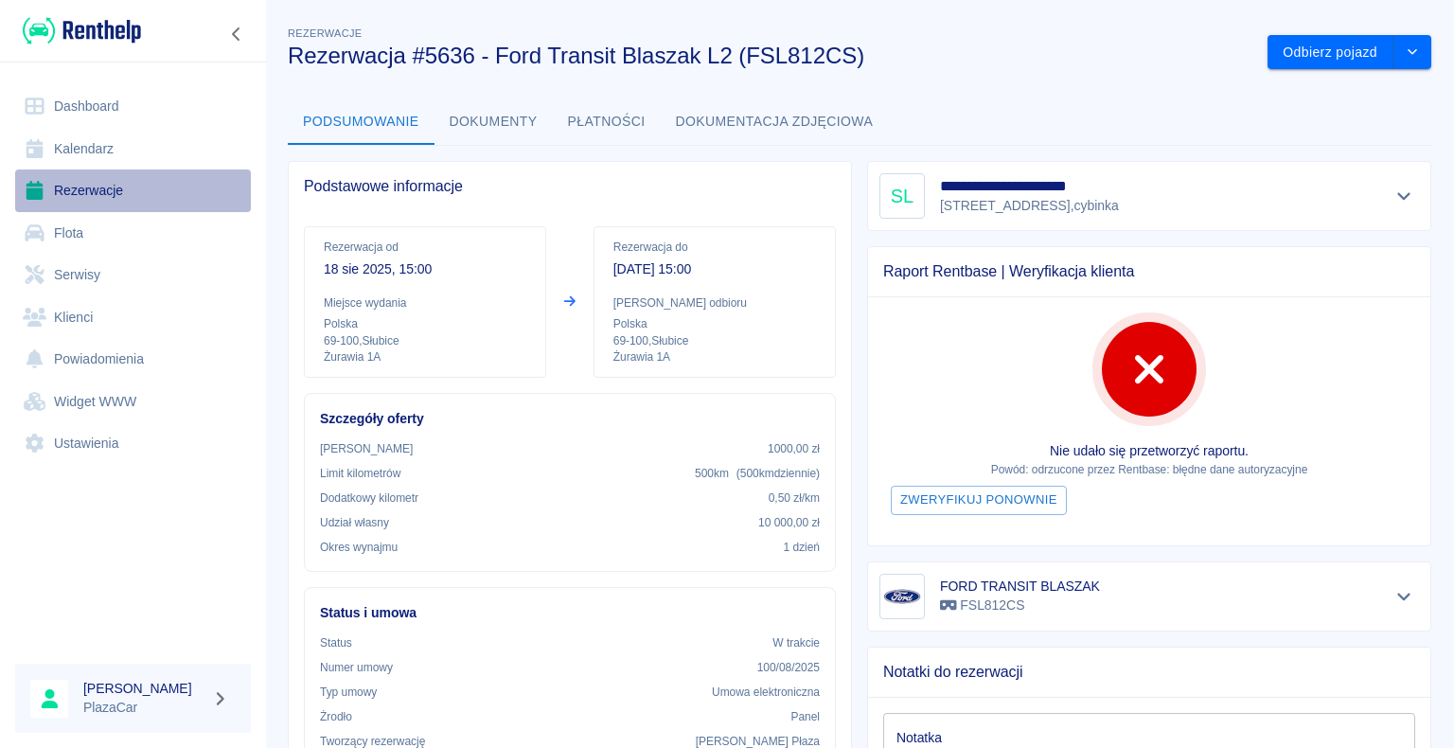
click at [57, 200] on link "Rezerwacje" at bounding box center [133, 190] width 236 height 43
